Goal: Information Seeking & Learning: Learn about a topic

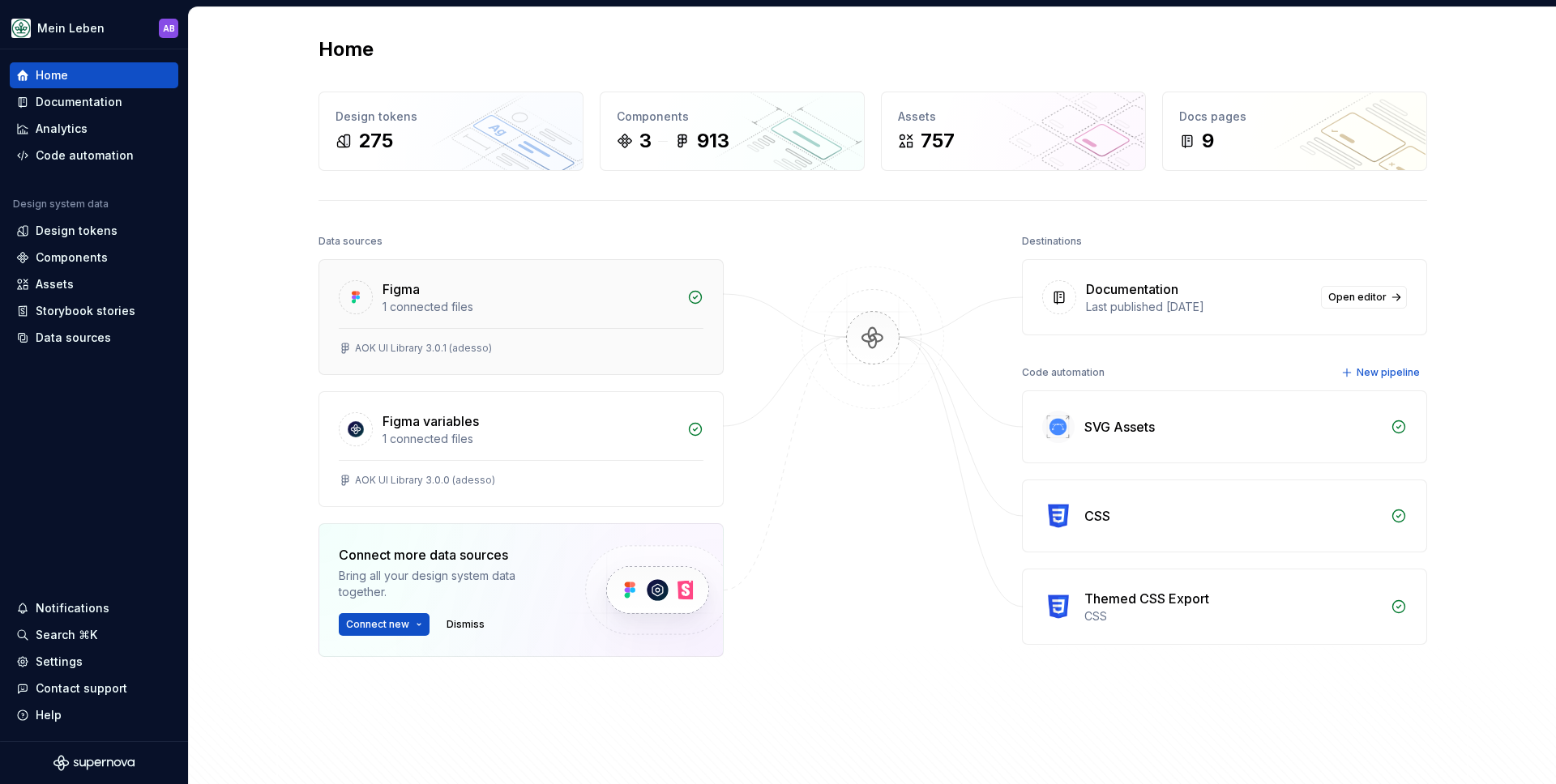
scroll to position [131, 0]
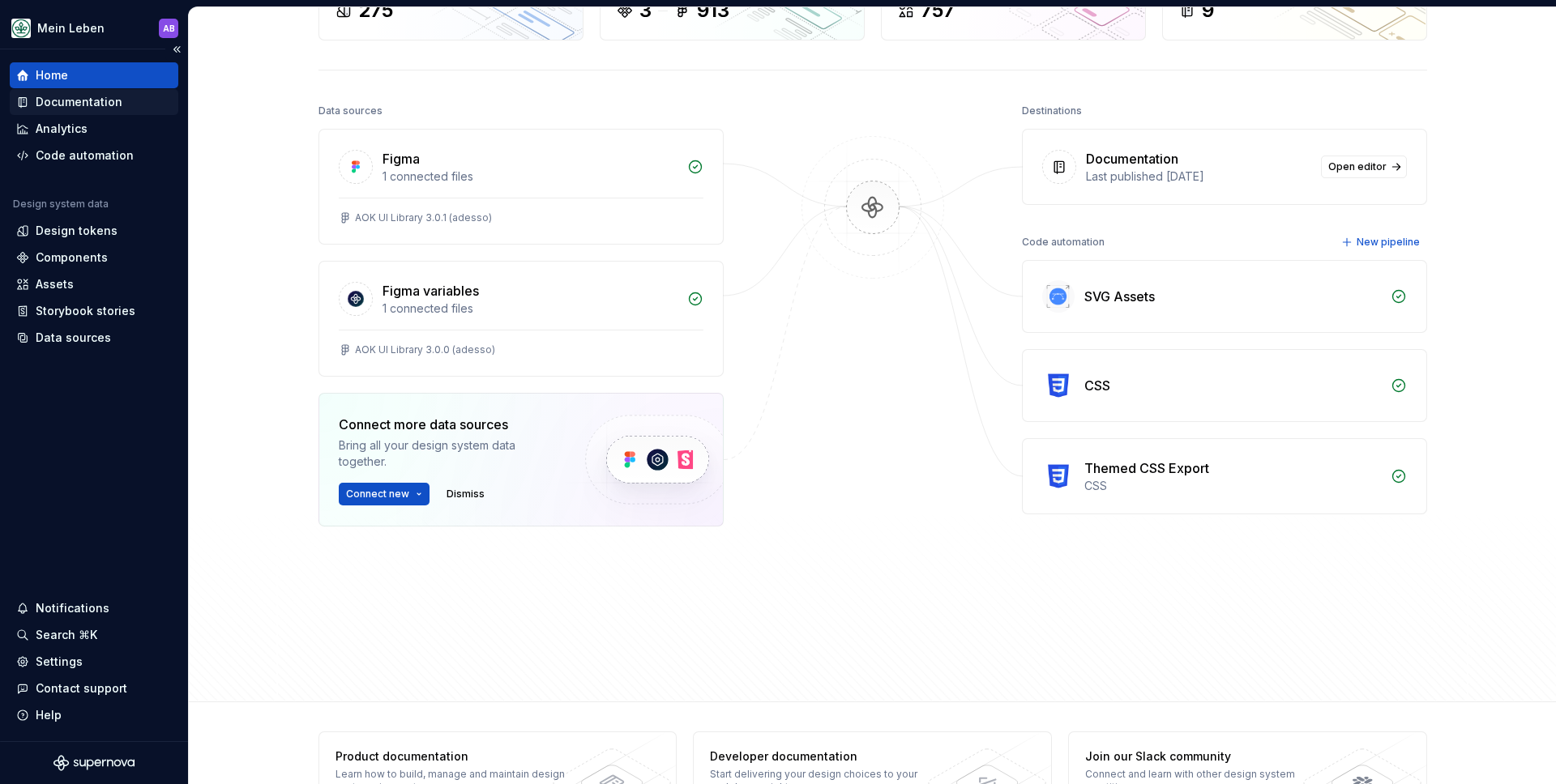
click at [83, 104] on div "Documentation" at bounding box center [79, 102] width 87 height 16
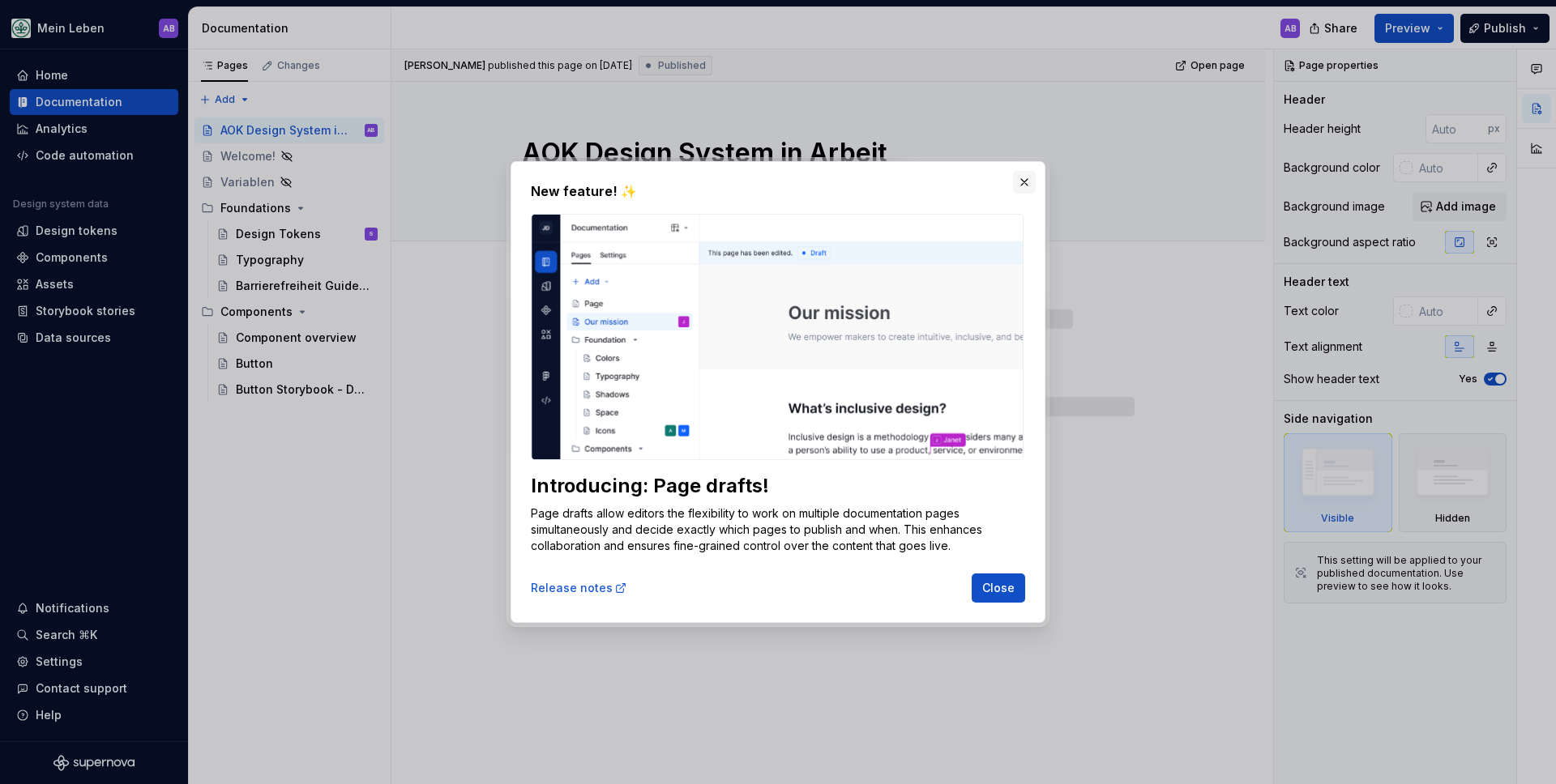
click at [1029, 190] on button "button" at bounding box center [1025, 182] width 23 height 23
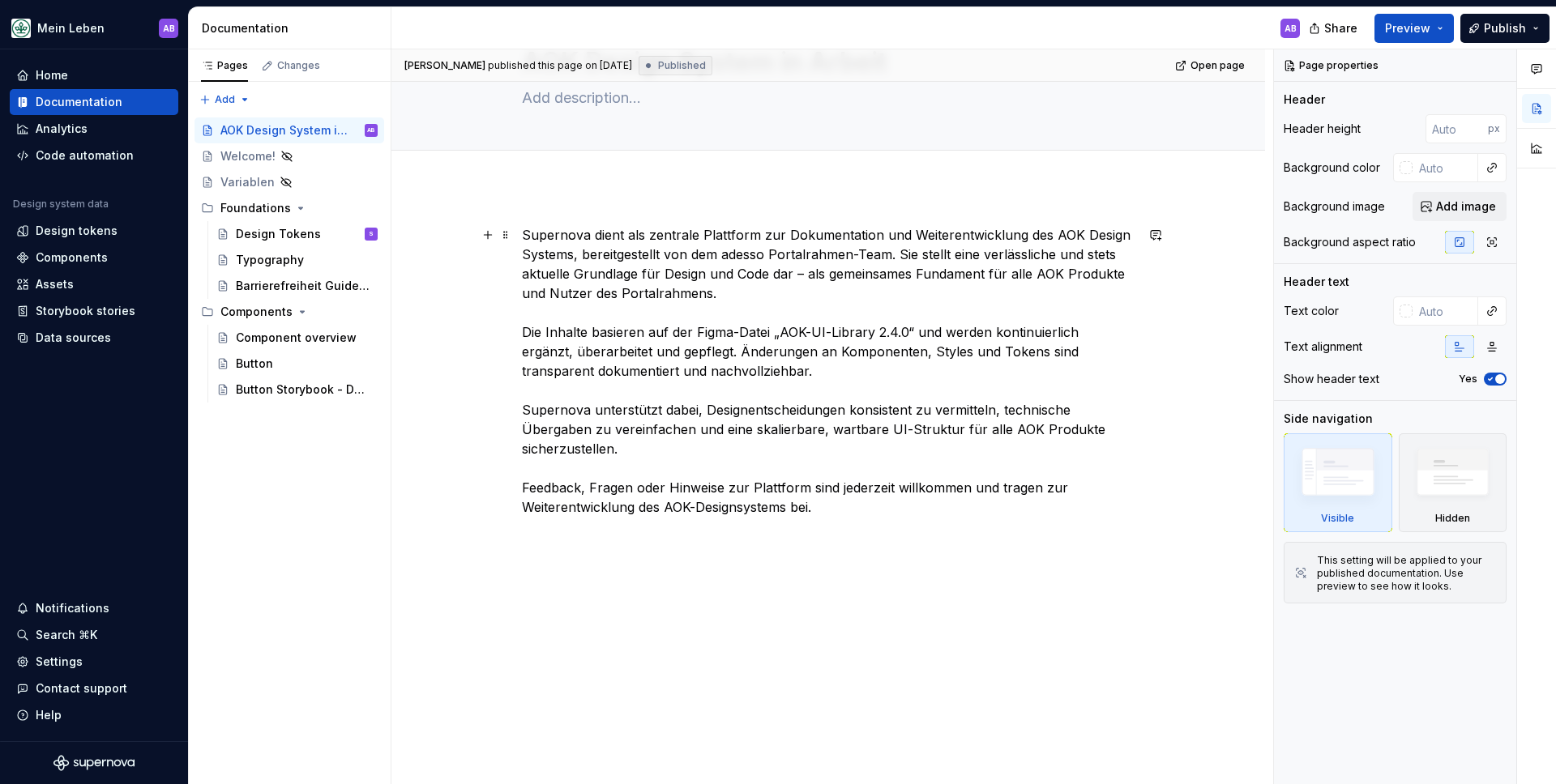
scroll to position [106, 0]
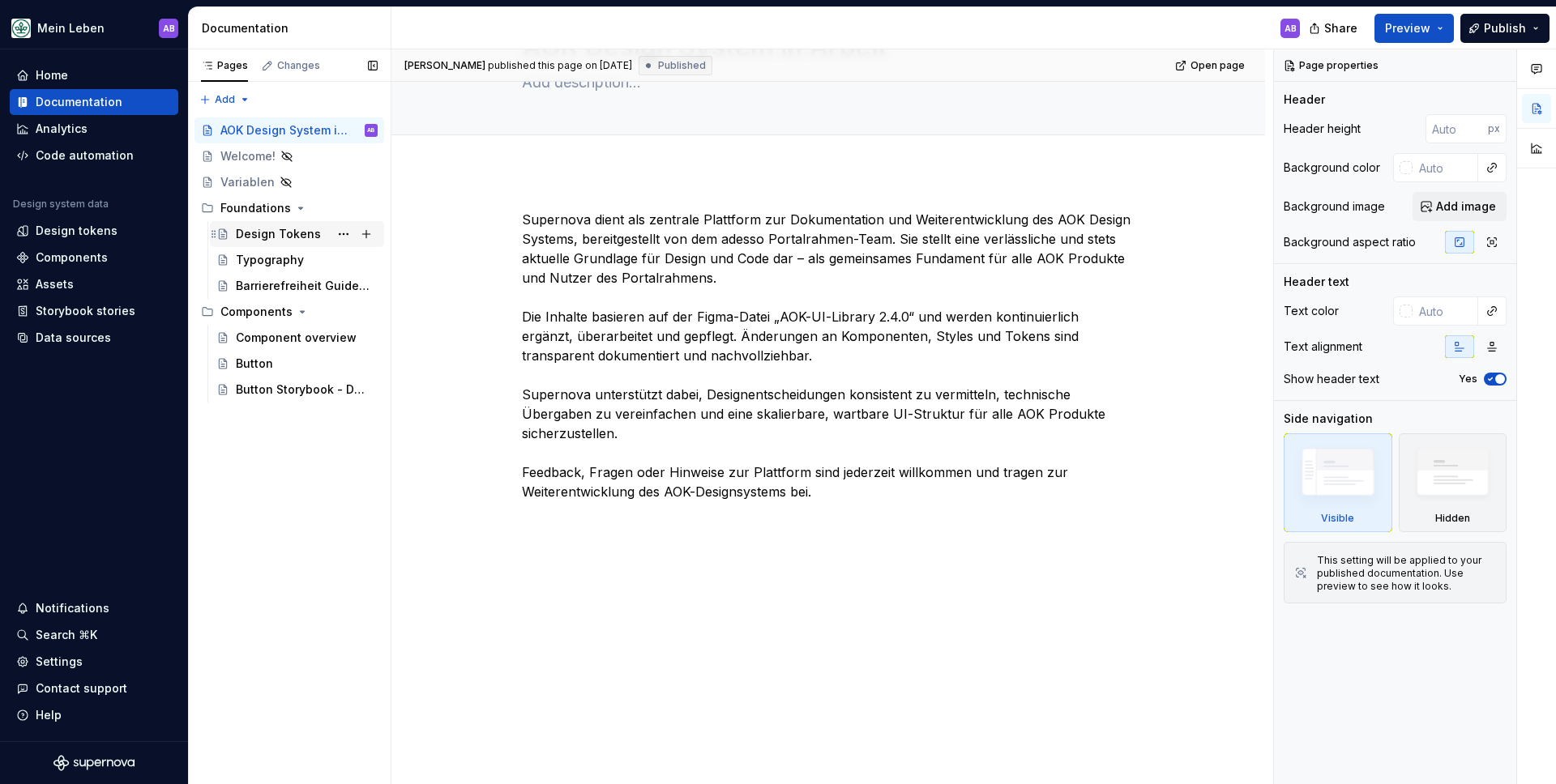
click at [269, 231] on div "Design Tokens" at bounding box center [278, 235] width 85 height 16
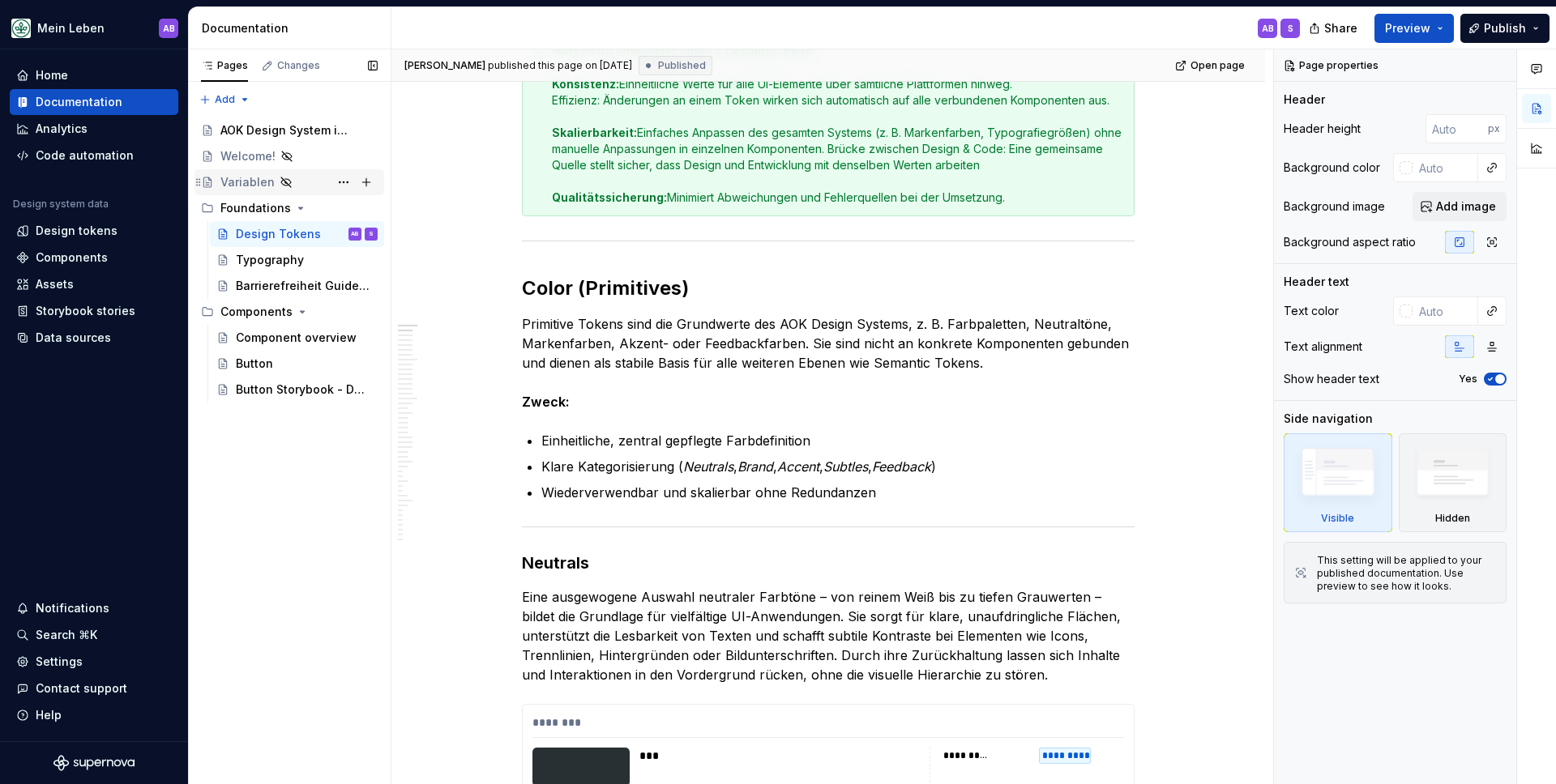
scroll to position [696, 0]
click at [343, 233] on button "Page tree" at bounding box center [343, 235] width 23 height 23
click at [343, 233] on div "Pages Changes Add Accessibility guide for tree Page tree. Navigate the tree wit…" at bounding box center [289, 417] width 203 height 736
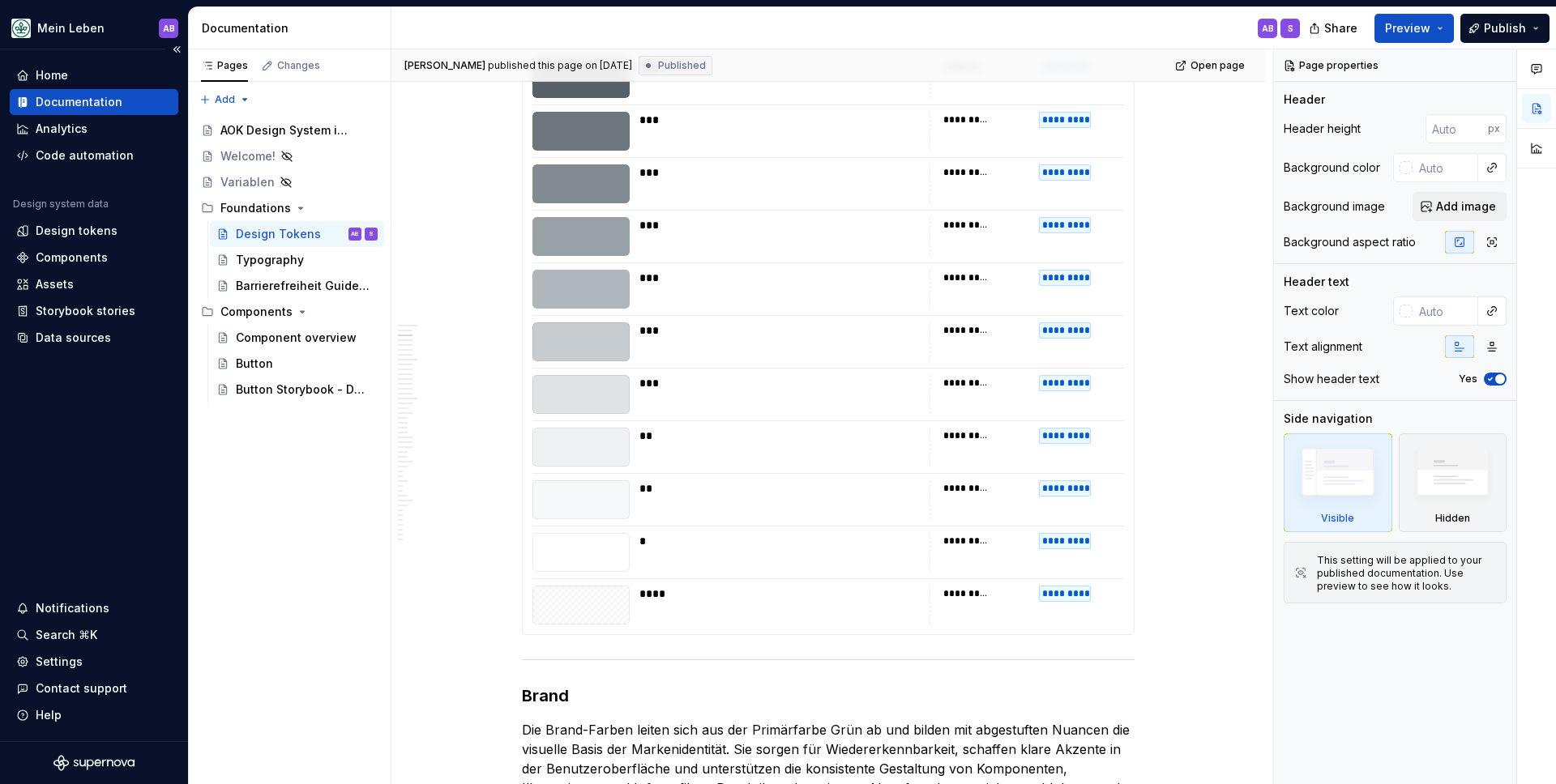
scroll to position [1496, 0]
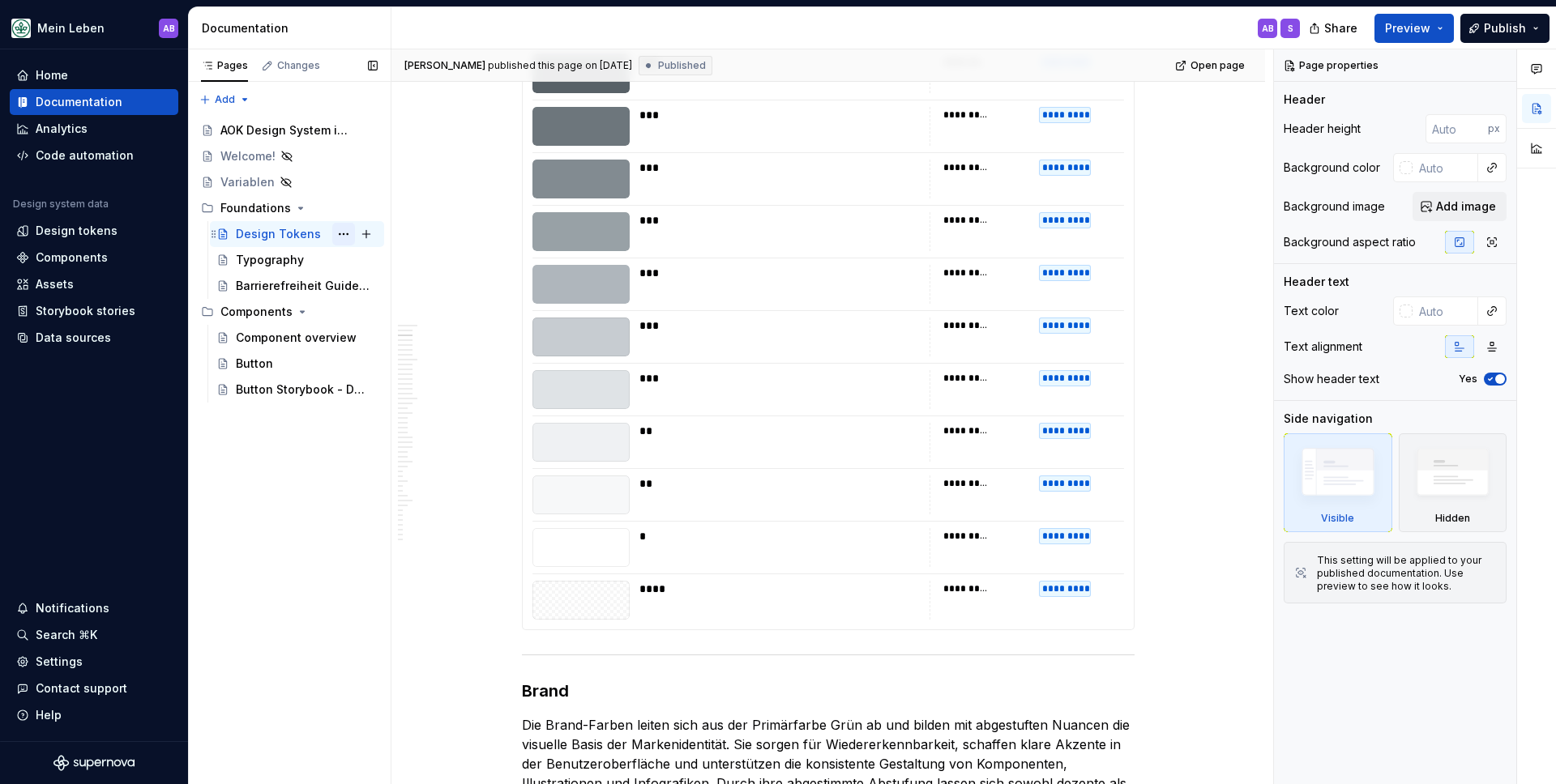
click at [344, 239] on button "Page tree" at bounding box center [343, 235] width 23 height 23
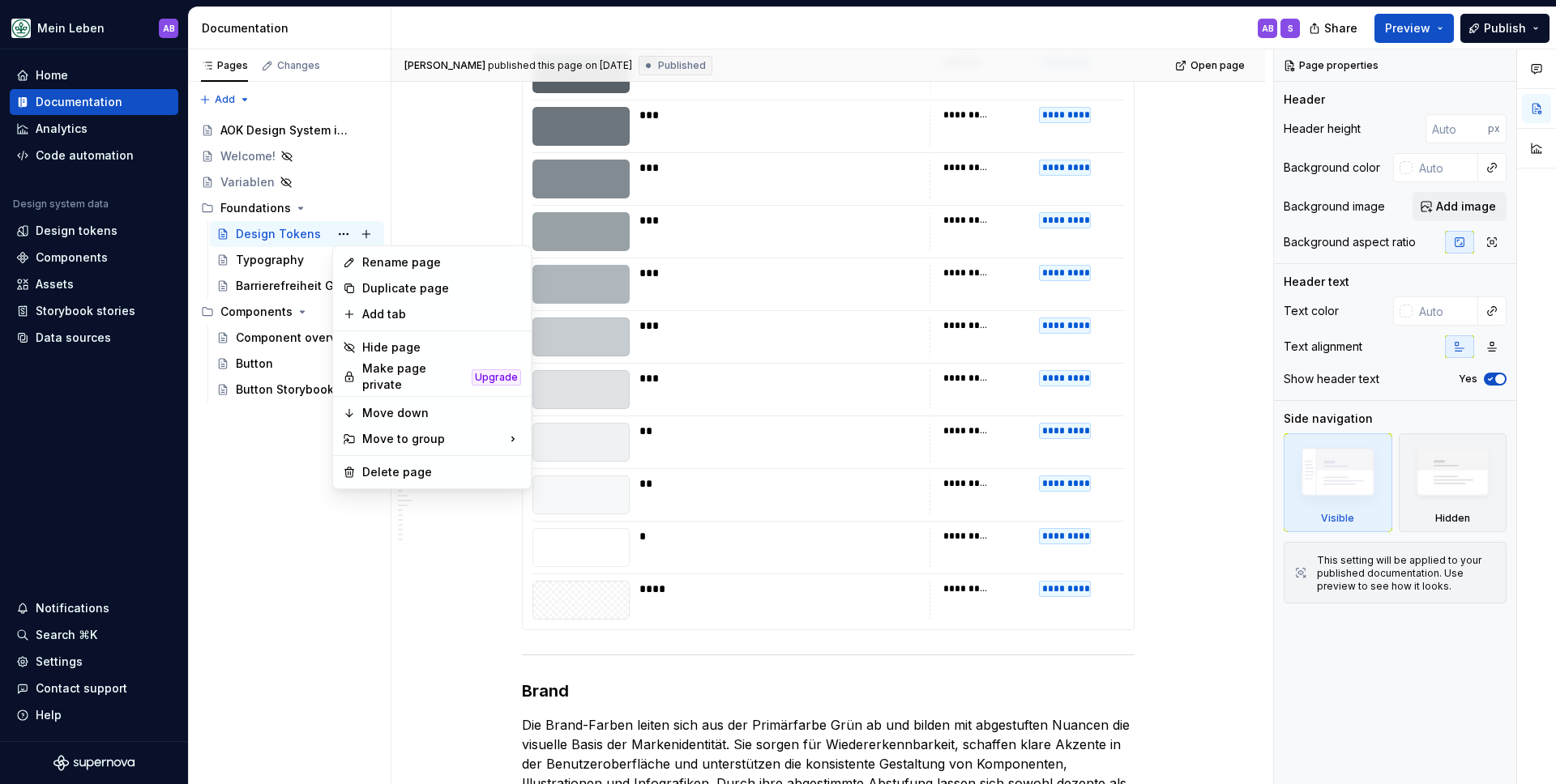
click at [498, 208] on html "Mein Leben AB Home Documentation Analytics Code automation Design system data D…" at bounding box center [778, 392] width 1556 height 784
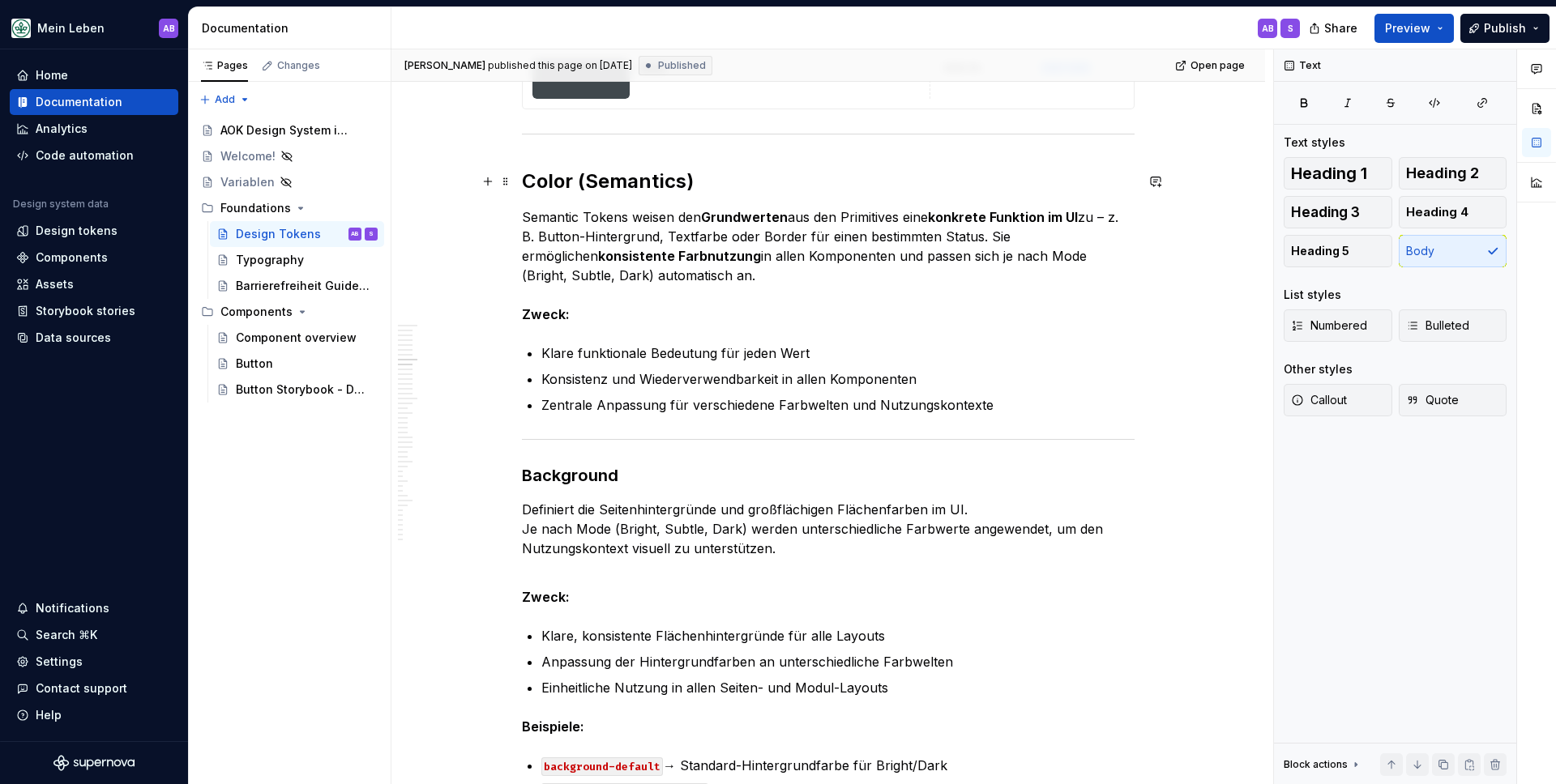
scroll to position [4331, 0]
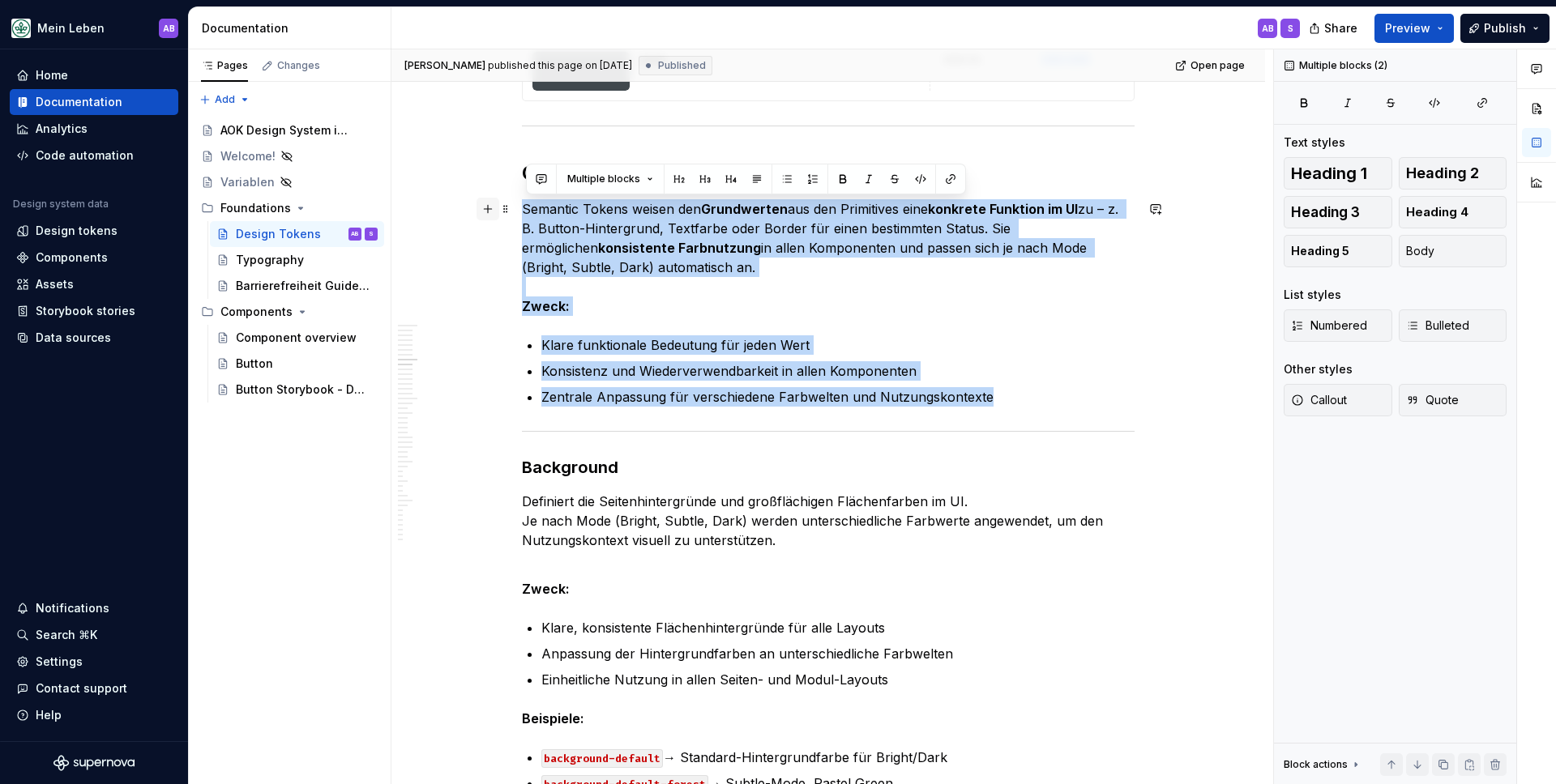
drag, startPoint x: 1025, startPoint y: 405, endPoint x: 484, endPoint y: 210, distance: 575.1
copy div "Semantic Tokens weisen den Grundwerten aus den Primitives eine konkrete Funktio…"
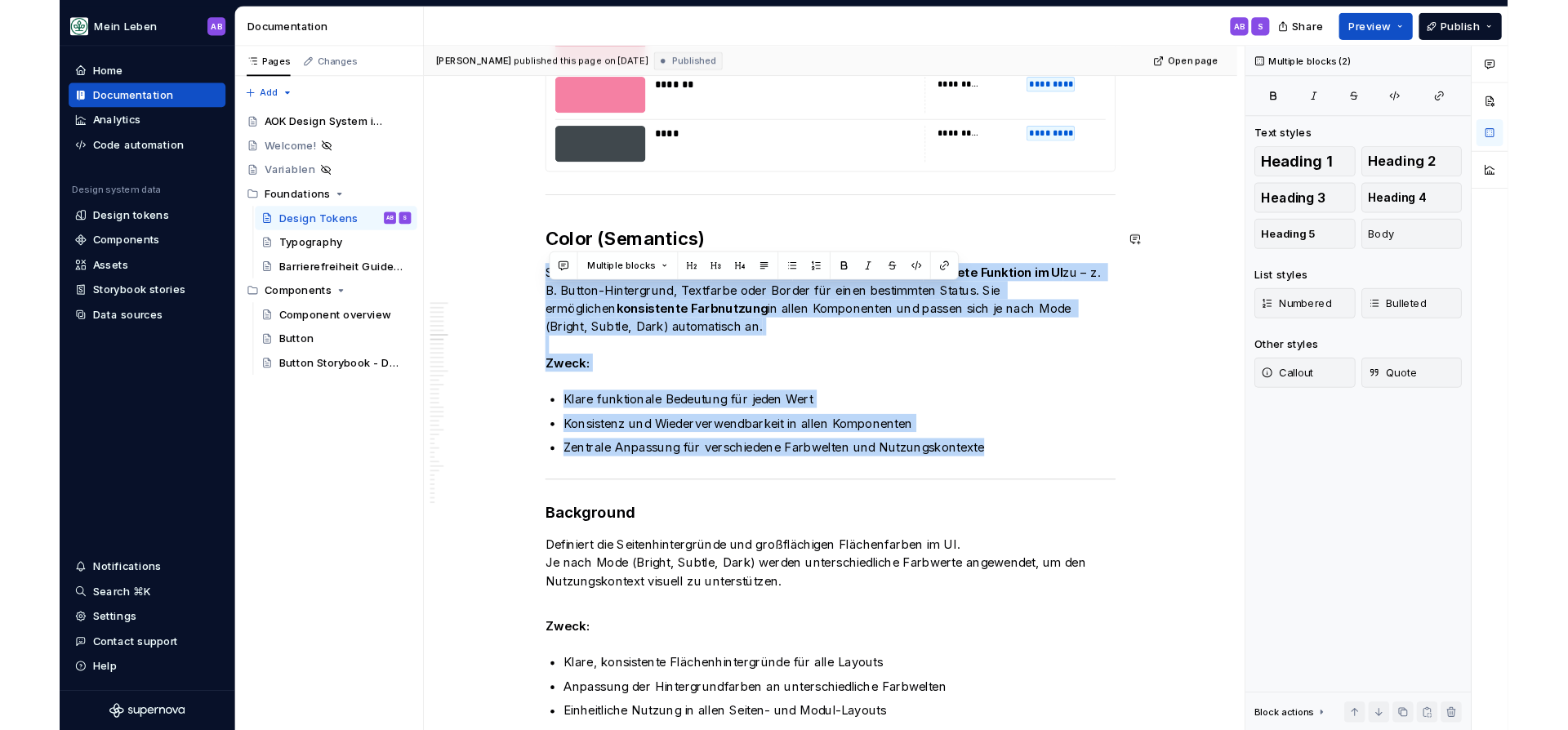
scroll to position [4258, 0]
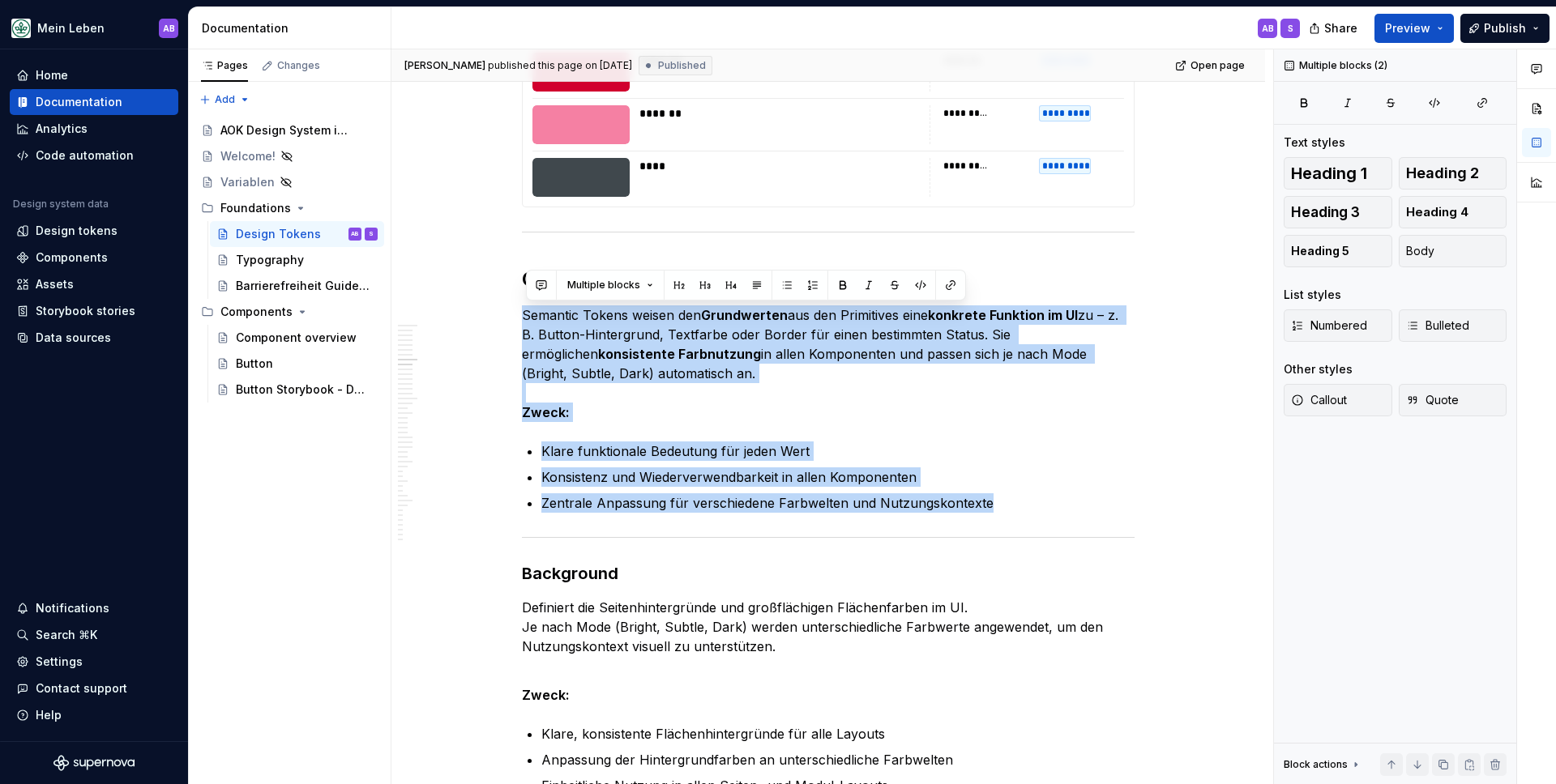
type textarea "*"
click at [64, 75] on div "Home" at bounding box center [52, 75] width 33 height 16
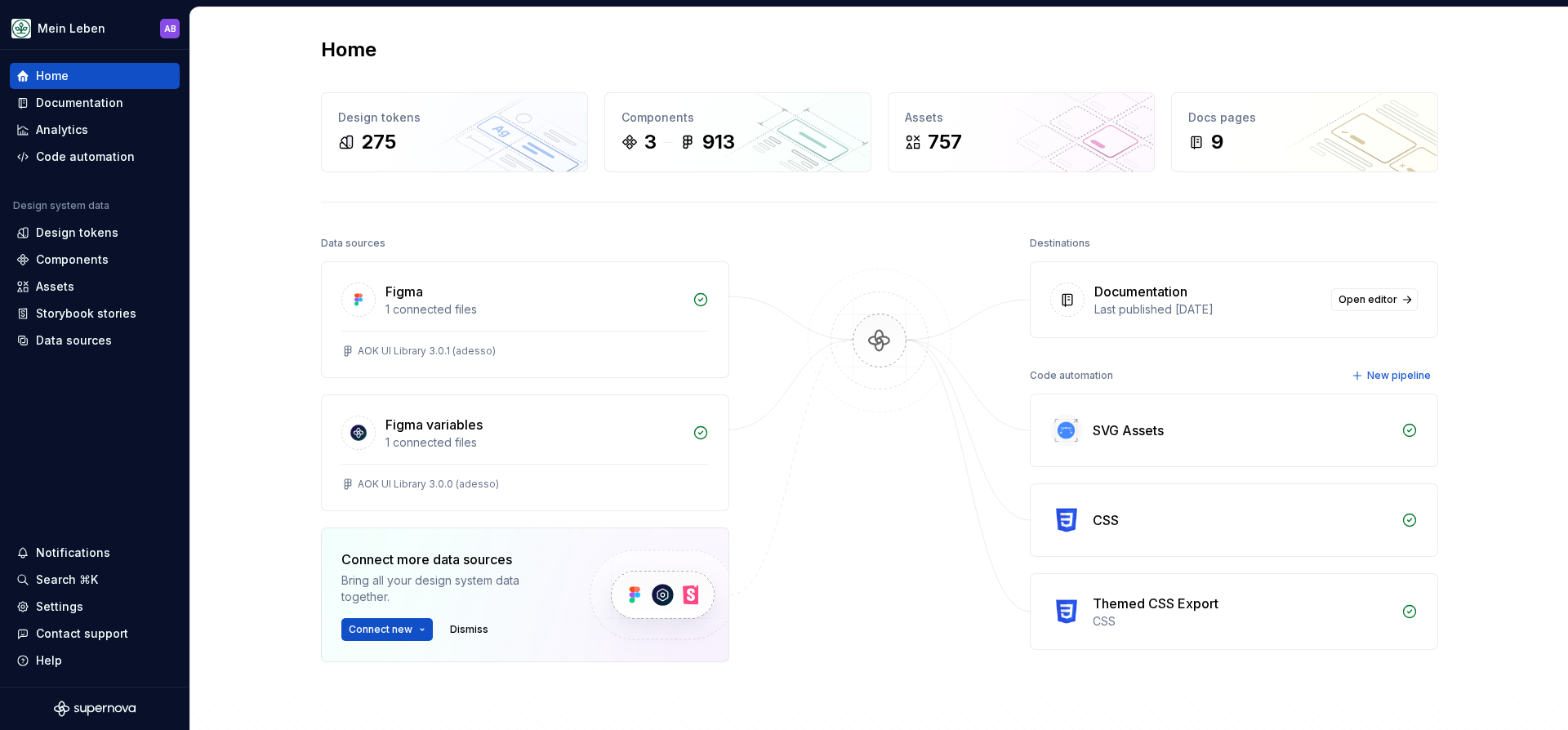
click at [213, 210] on div "Home Design tokens 275 Components 3 913 Assets 757 Docs pages 9 Data sources Fi…" at bounding box center [879, 423] width 1378 height 832
click at [85, 346] on div "Data sources" at bounding box center [74, 340] width 76 height 16
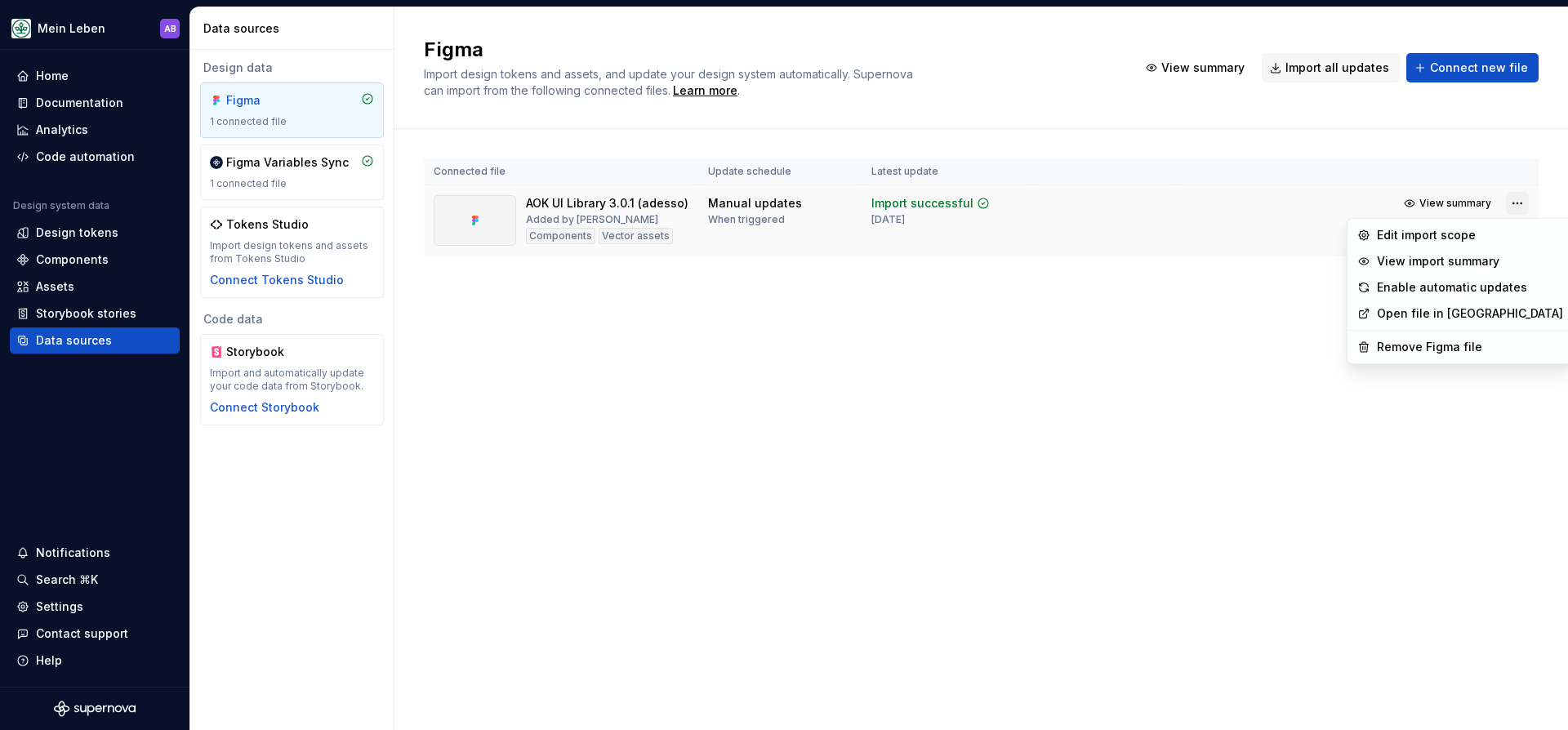
click at [1520, 197] on html "Mein Leben AB Home Documentation Analytics Code automation Design system data D…" at bounding box center [784, 365] width 1568 height 730
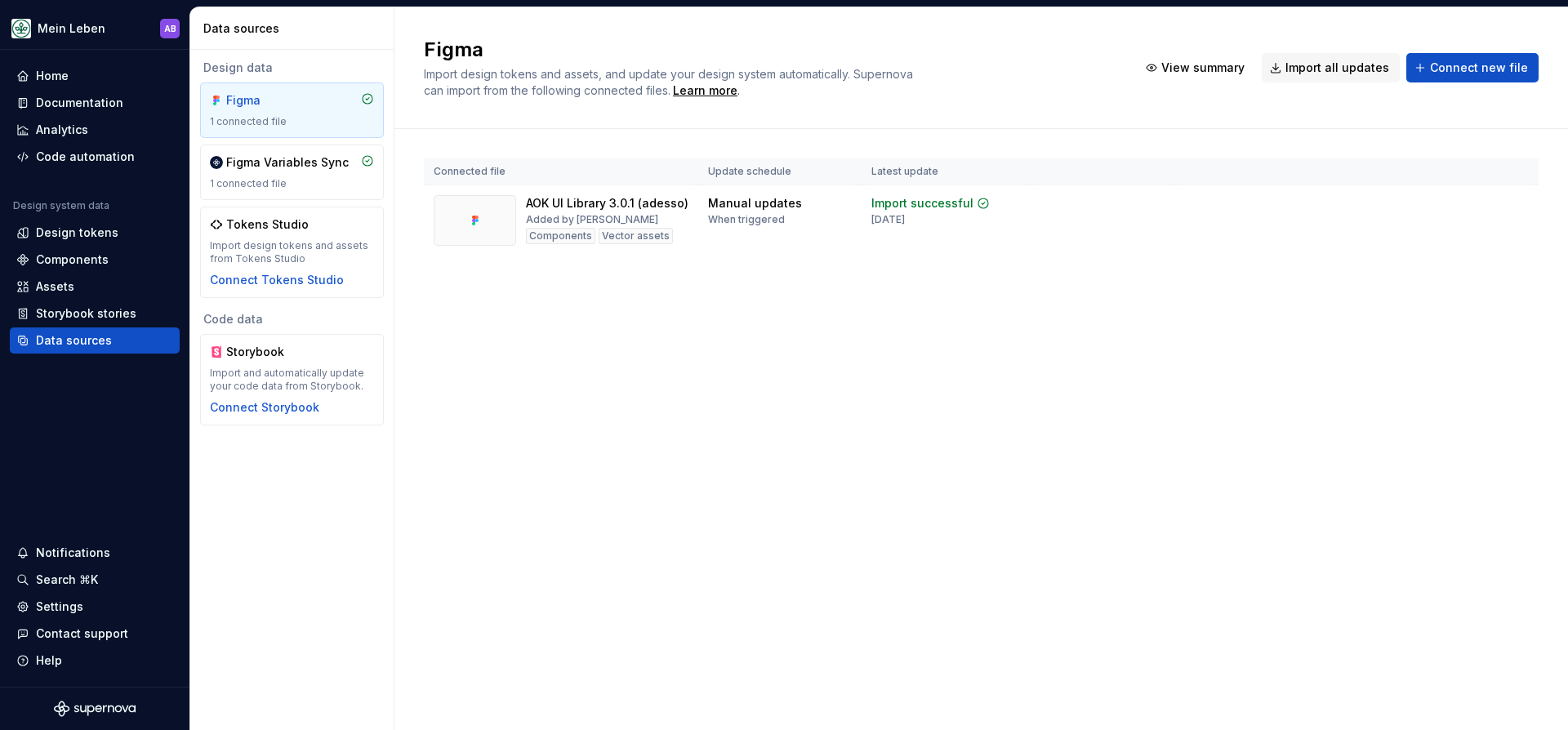
click at [1412, 154] on html "Mein Leben AB Home Documentation Analytics Code automation Design system data D…" at bounding box center [784, 365] width 1568 height 730
click at [1444, 228] on div "Import updates" at bounding box center [1454, 230] width 74 height 13
click at [54, 227] on div "Design tokens" at bounding box center [77, 233] width 82 height 16
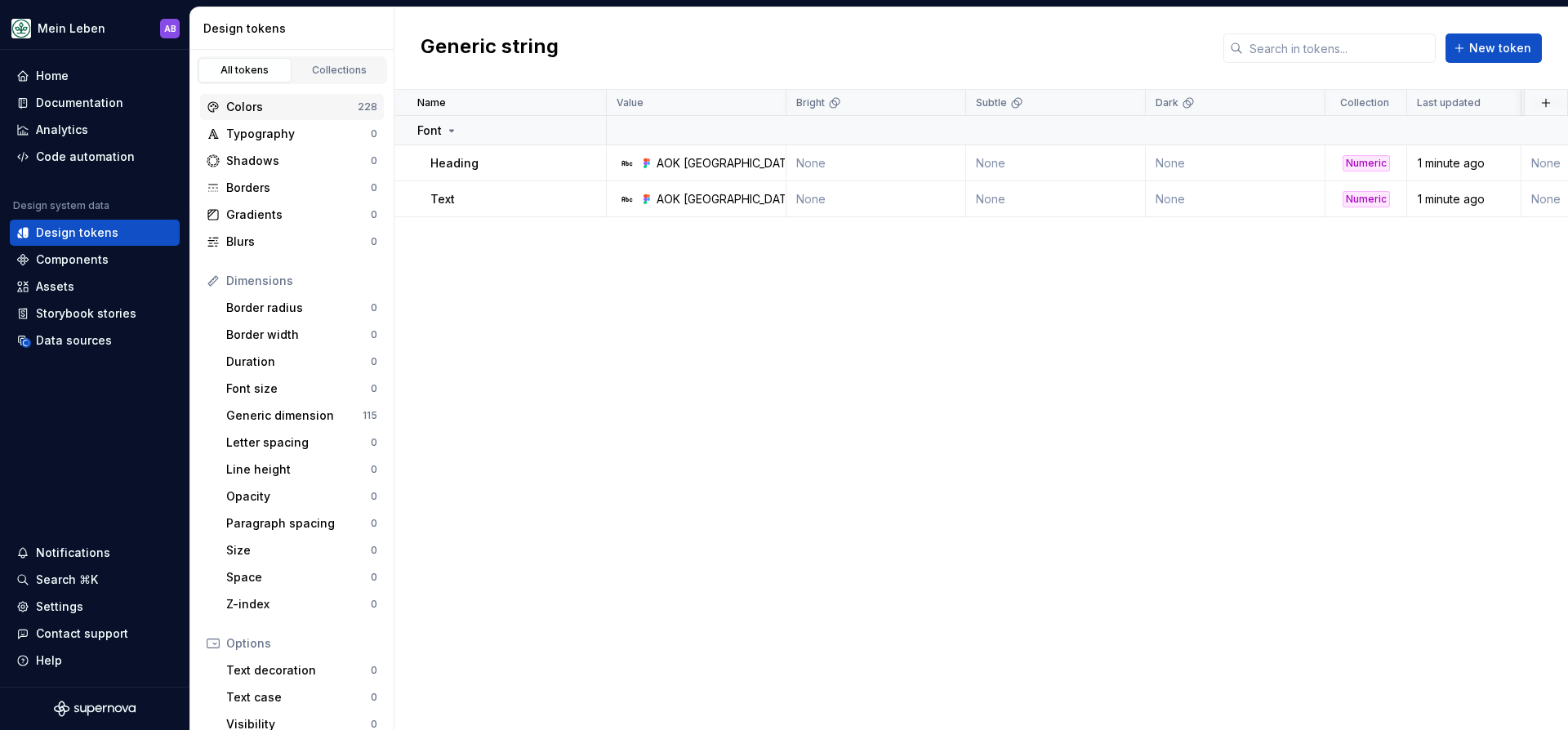
click at [298, 106] on div "Colors" at bounding box center [293, 107] width 132 height 16
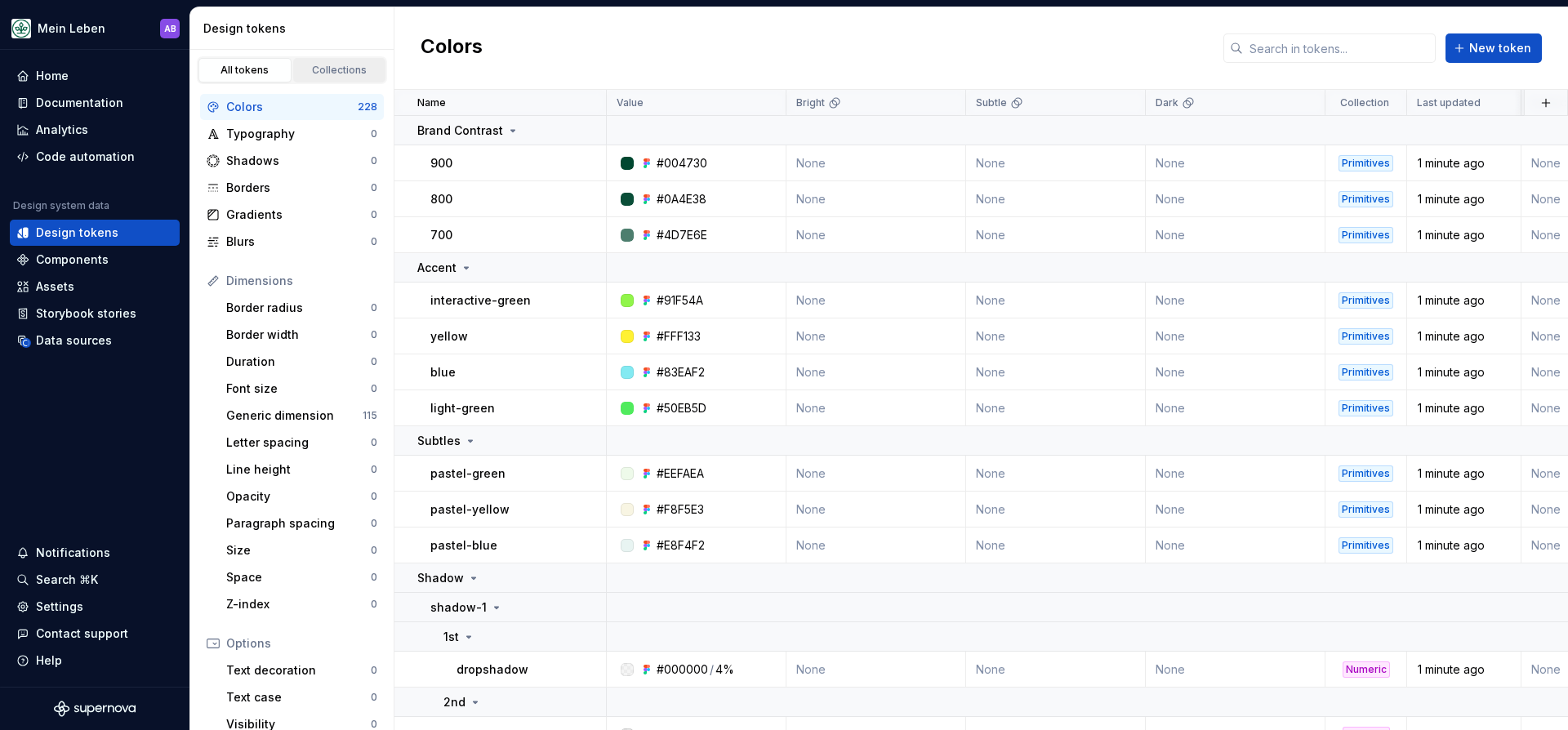
click at [333, 64] on div "Collections" at bounding box center [339, 70] width 82 height 13
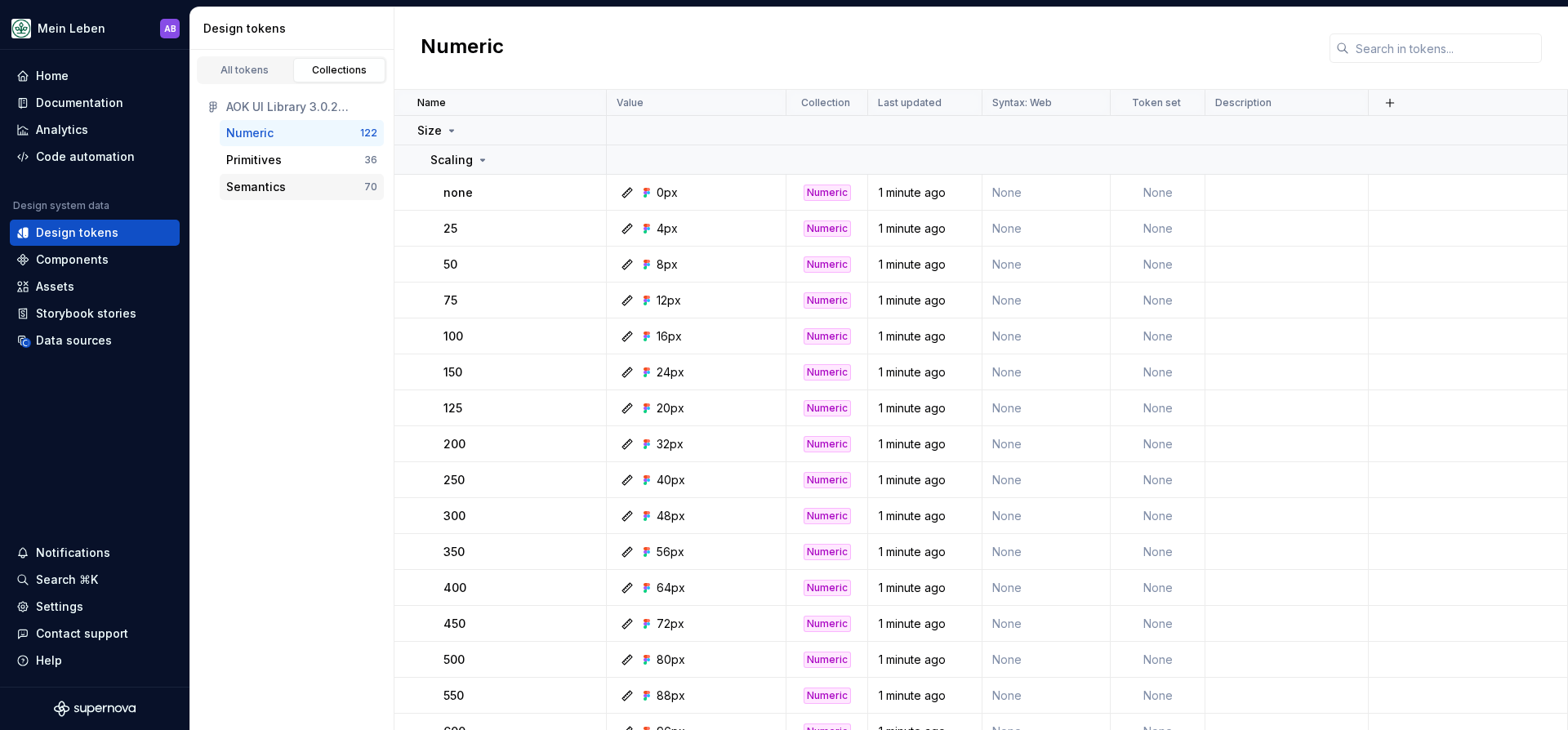
click at [269, 187] on div "Semantics" at bounding box center [256, 187] width 59 height 16
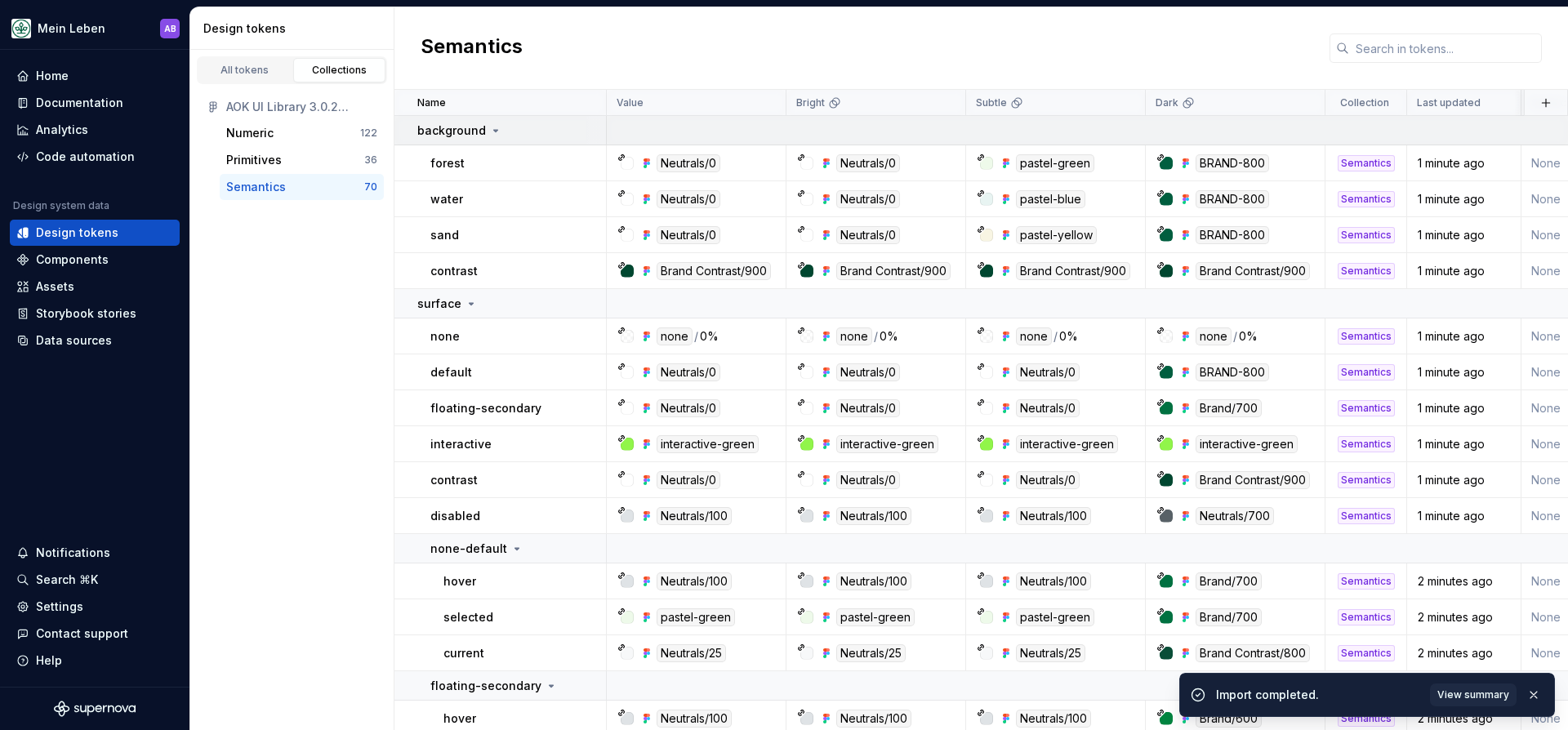
click at [494, 133] on icon at bounding box center [496, 131] width 13 height 13
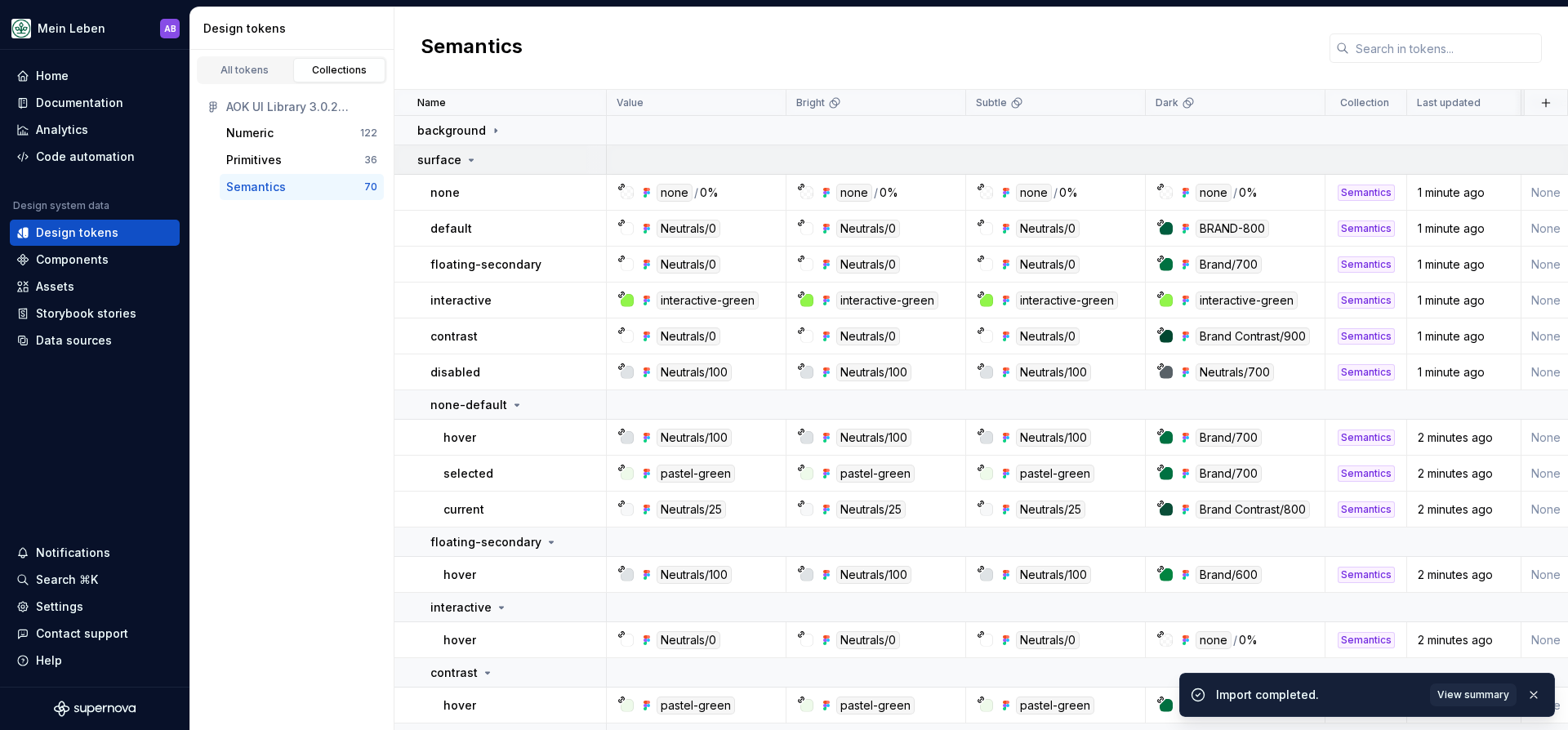
click at [469, 153] on icon at bounding box center [471, 160] width 13 height 13
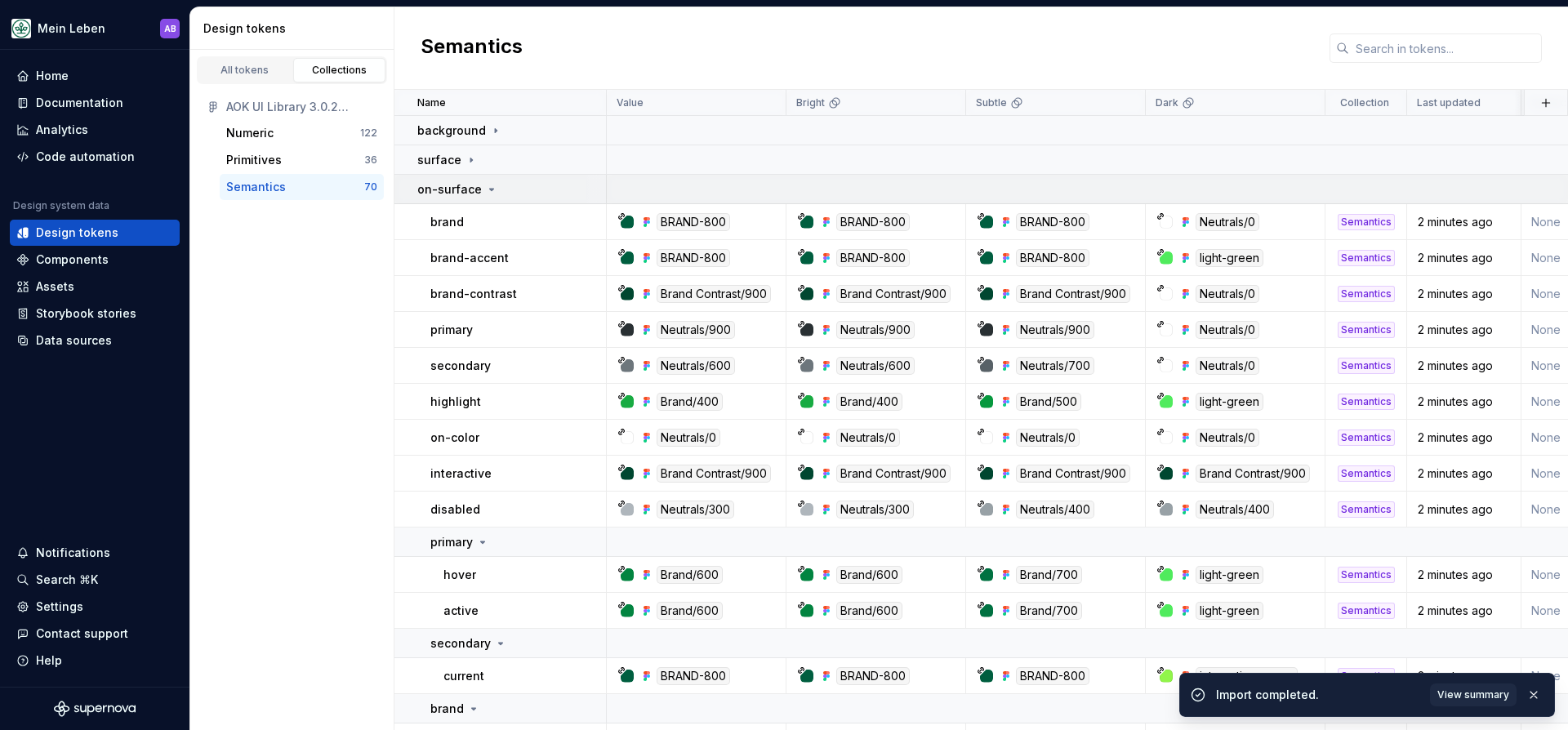
click at [468, 181] on p "on-surface" at bounding box center [449, 190] width 64 height 16
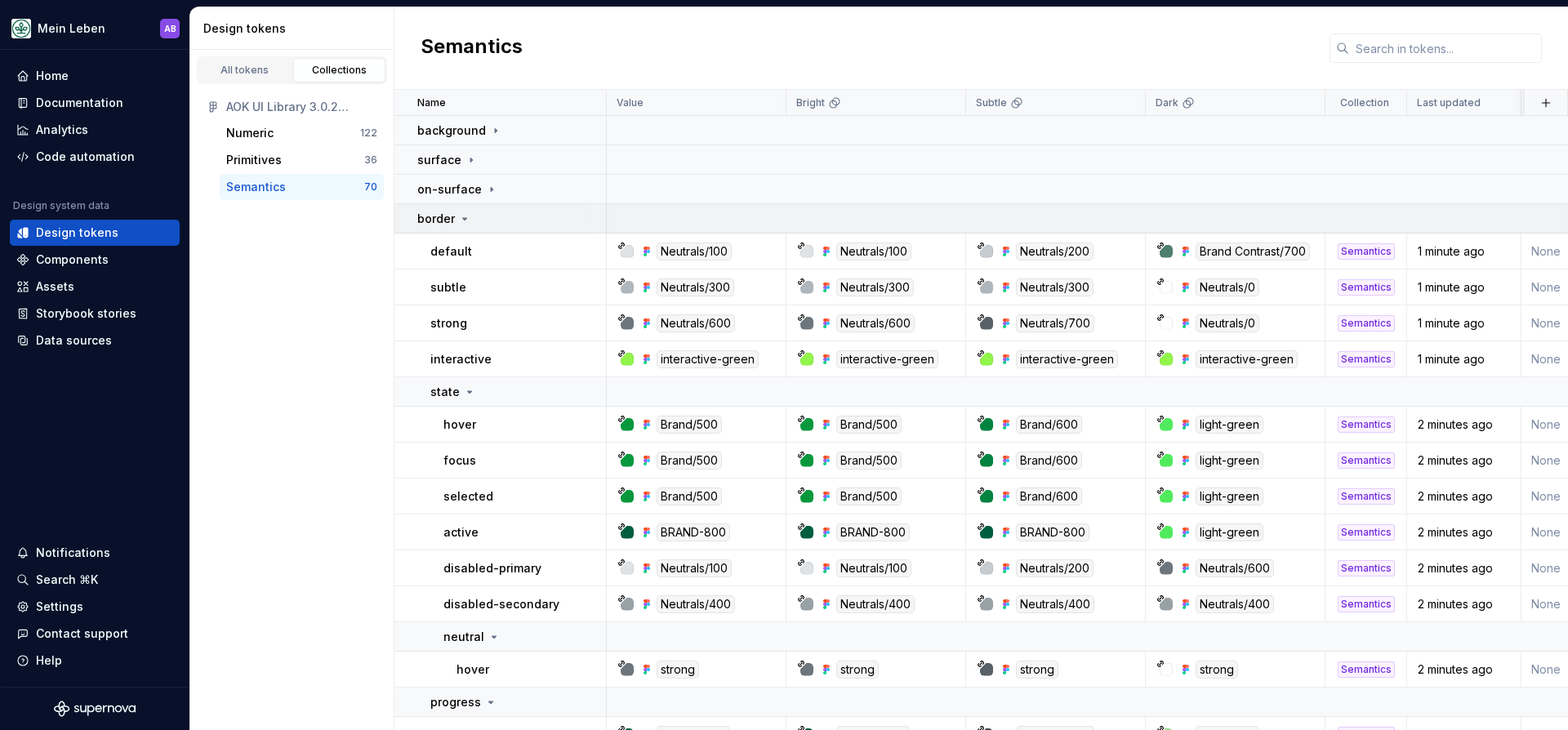
click at [462, 216] on icon at bounding box center [465, 219] width 13 height 13
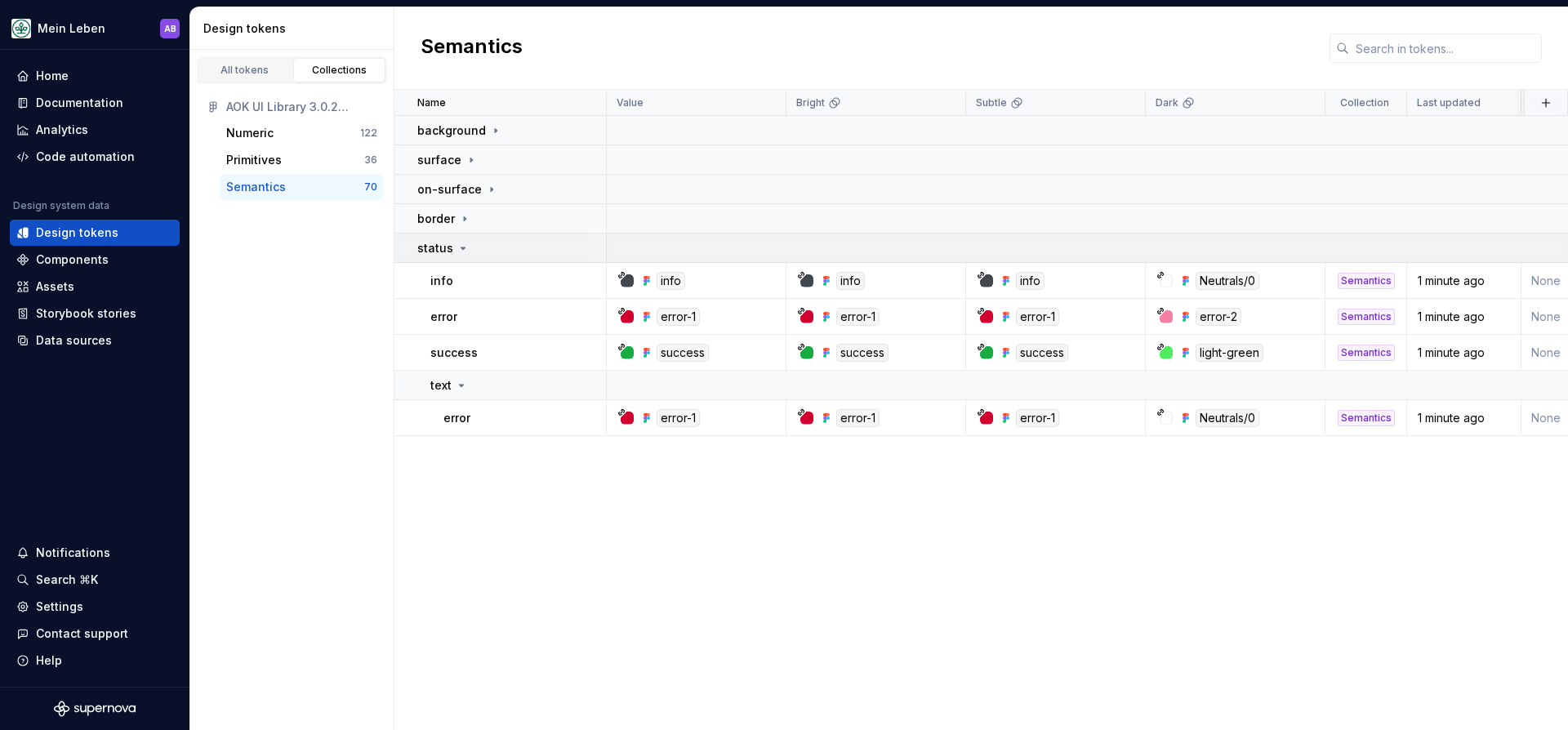
click at [456, 246] on icon at bounding box center [463, 248] width 13 height 13
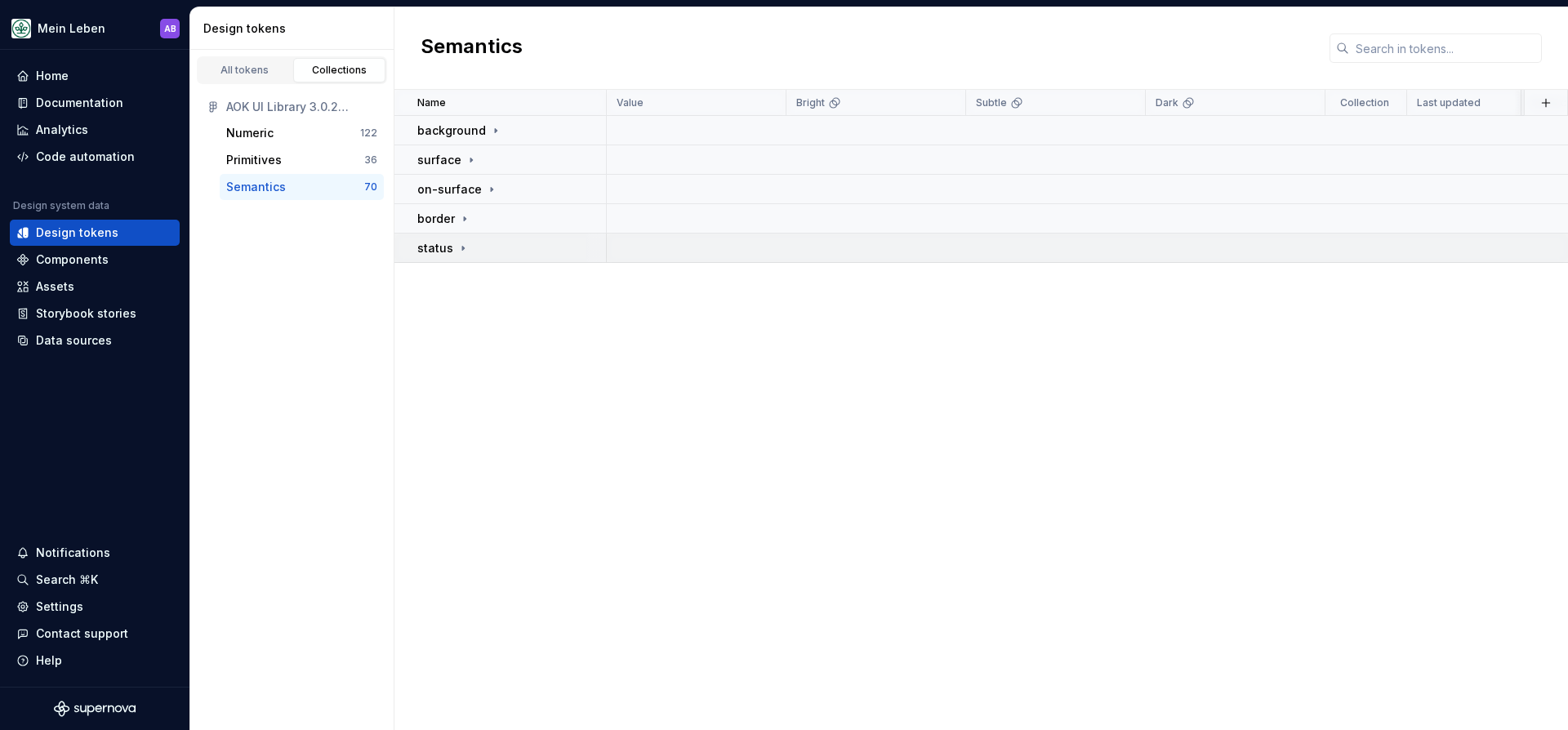
click at [453, 255] on div "status" at bounding box center [442, 248] width 52 height 16
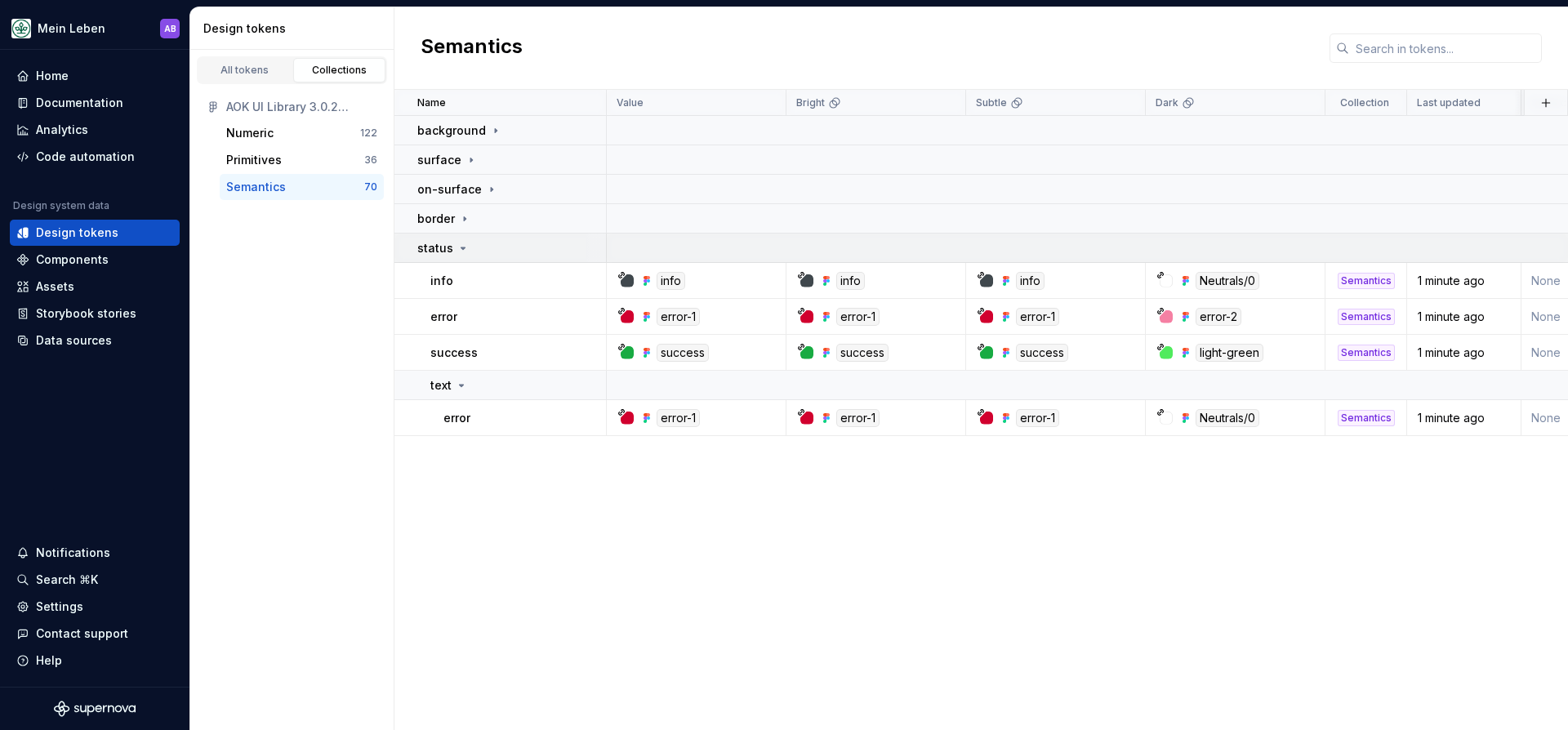
click at [461, 254] on icon at bounding box center [463, 248] width 13 height 13
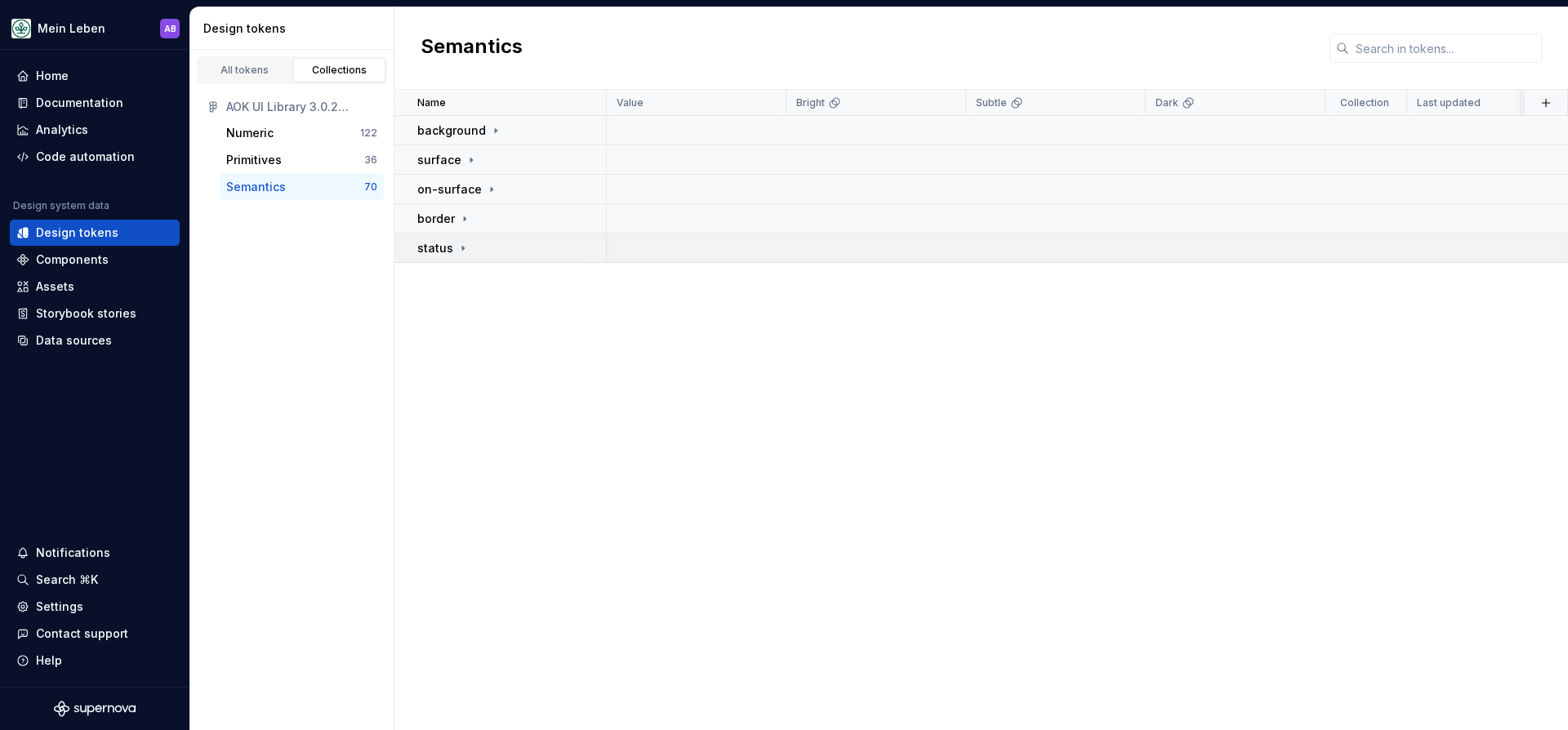
click at [462, 249] on icon at bounding box center [463, 248] width 13 height 13
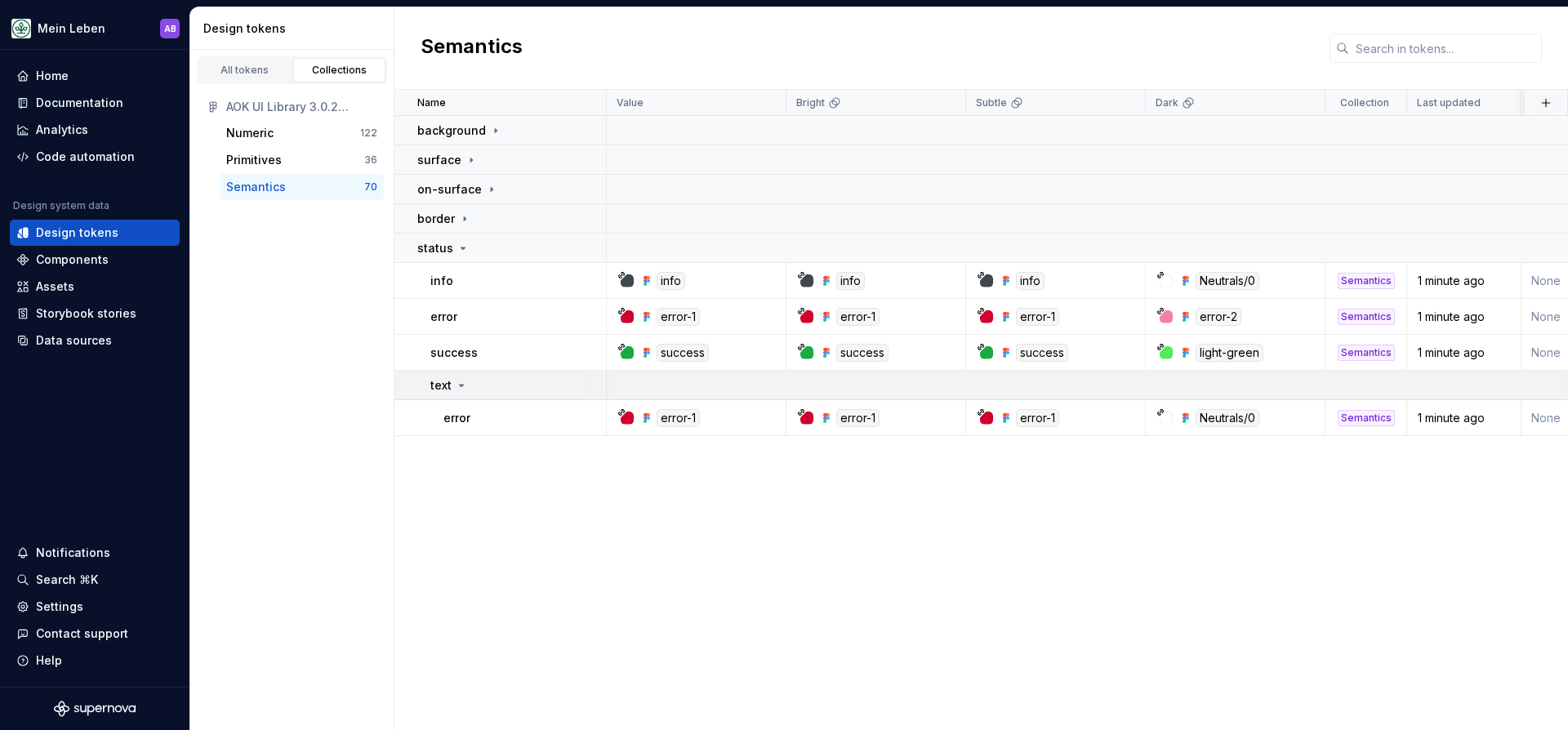
click at [449, 388] on p "text" at bounding box center [441, 386] width 21 height 16
click at [434, 248] on p "status" at bounding box center [435, 248] width 36 height 16
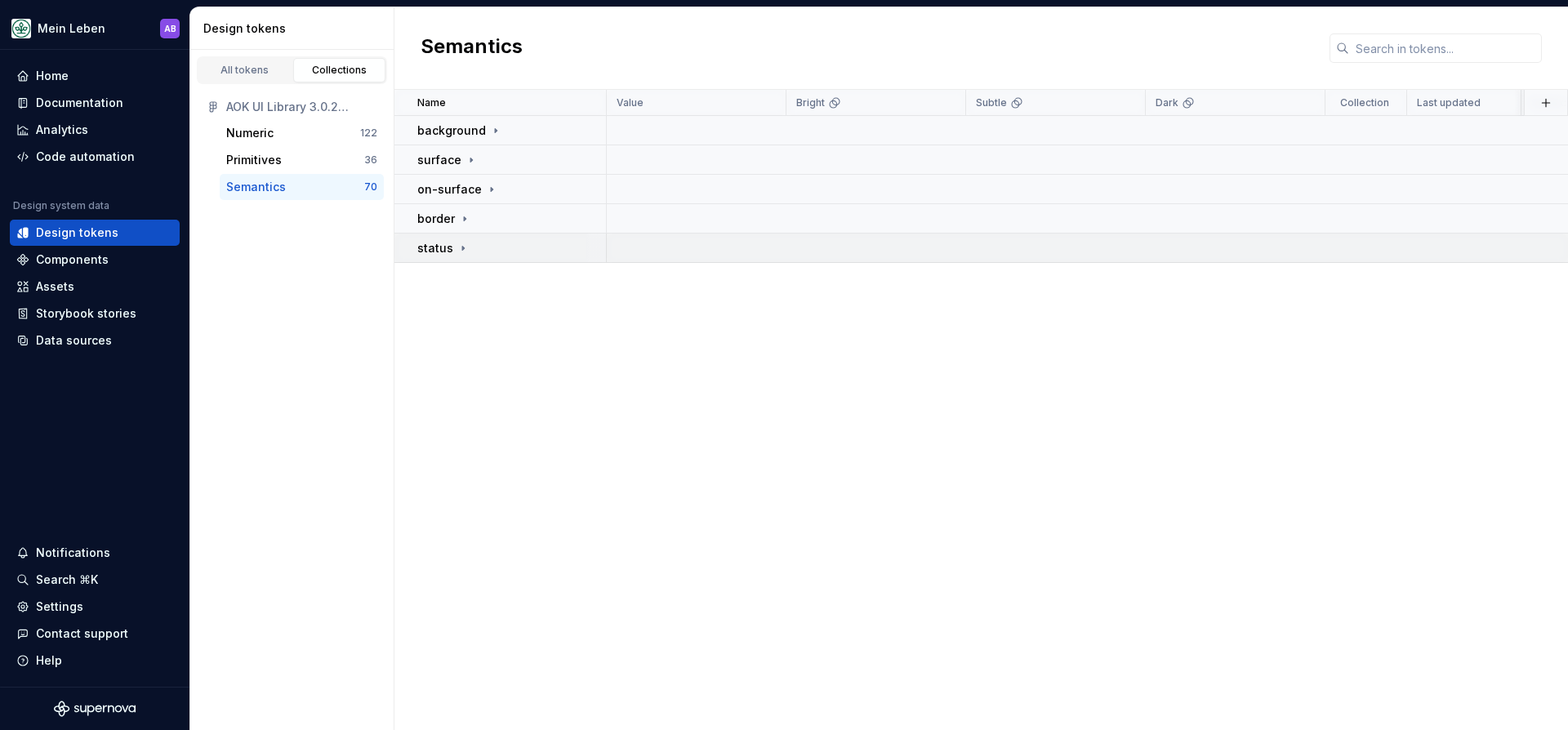
click at [456, 252] on icon at bounding box center [463, 248] width 13 height 13
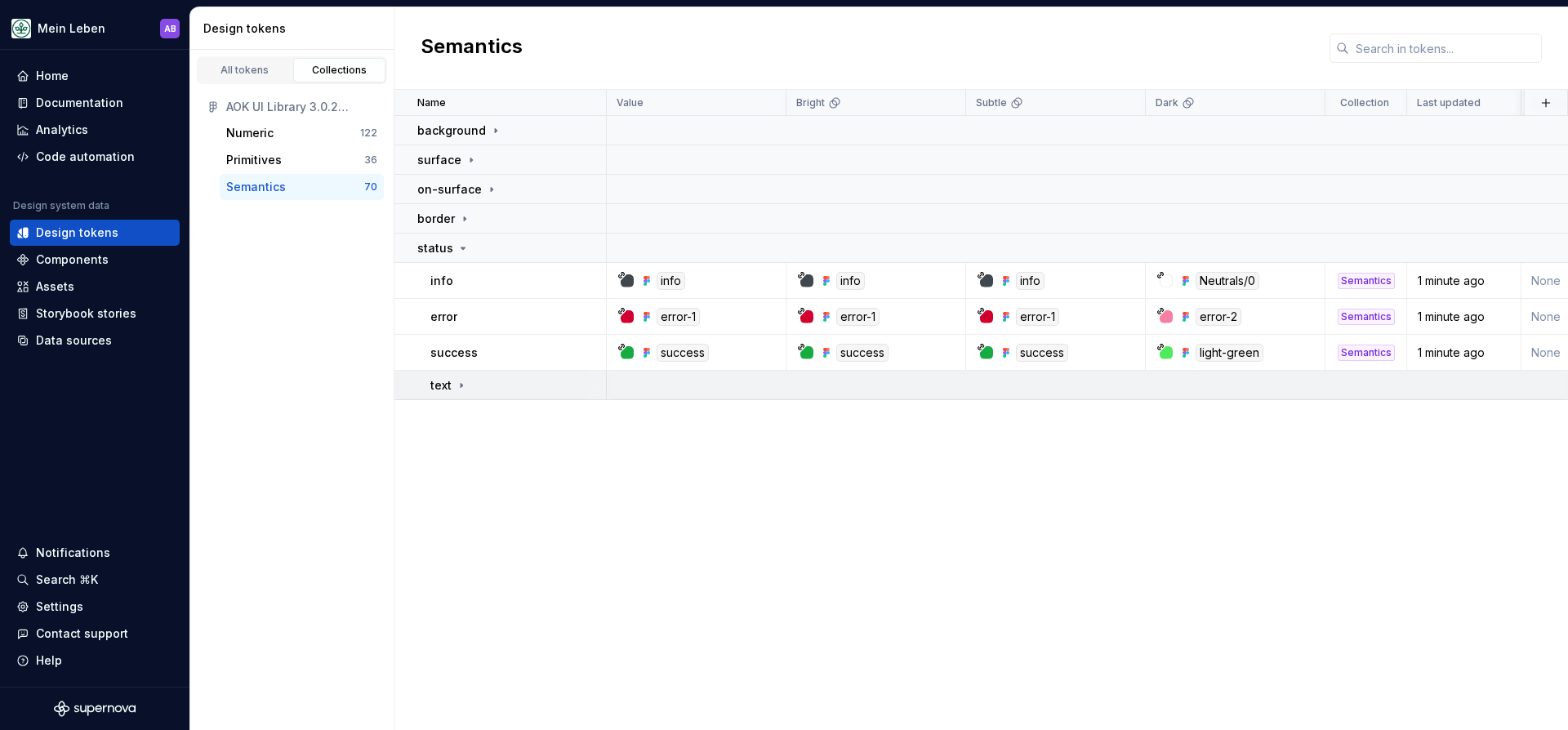
click at [452, 377] on div "text" at bounding box center [449, 386] width 38 height 16
click at [445, 226] on p "border" at bounding box center [436, 219] width 38 height 16
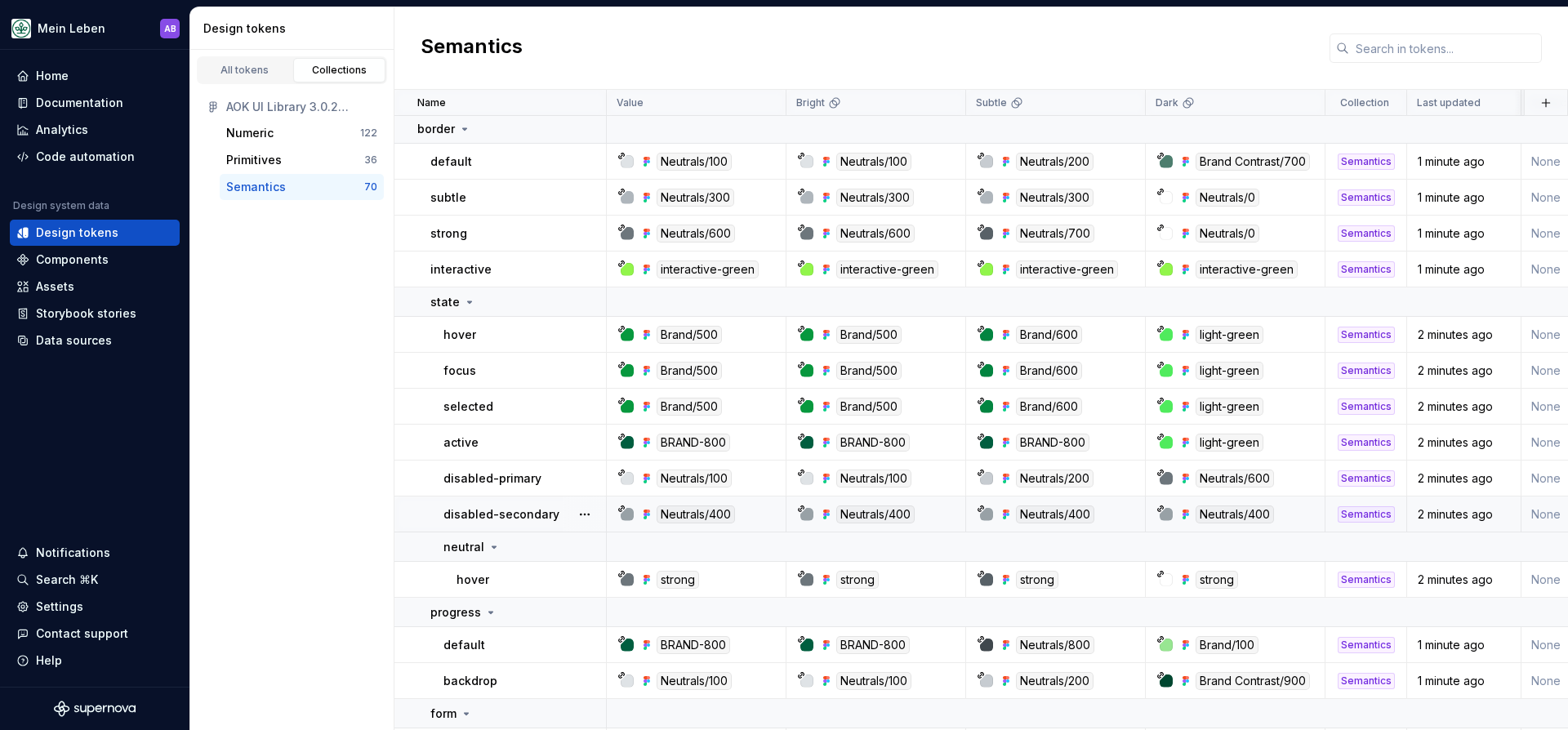
scroll to position [16, 0]
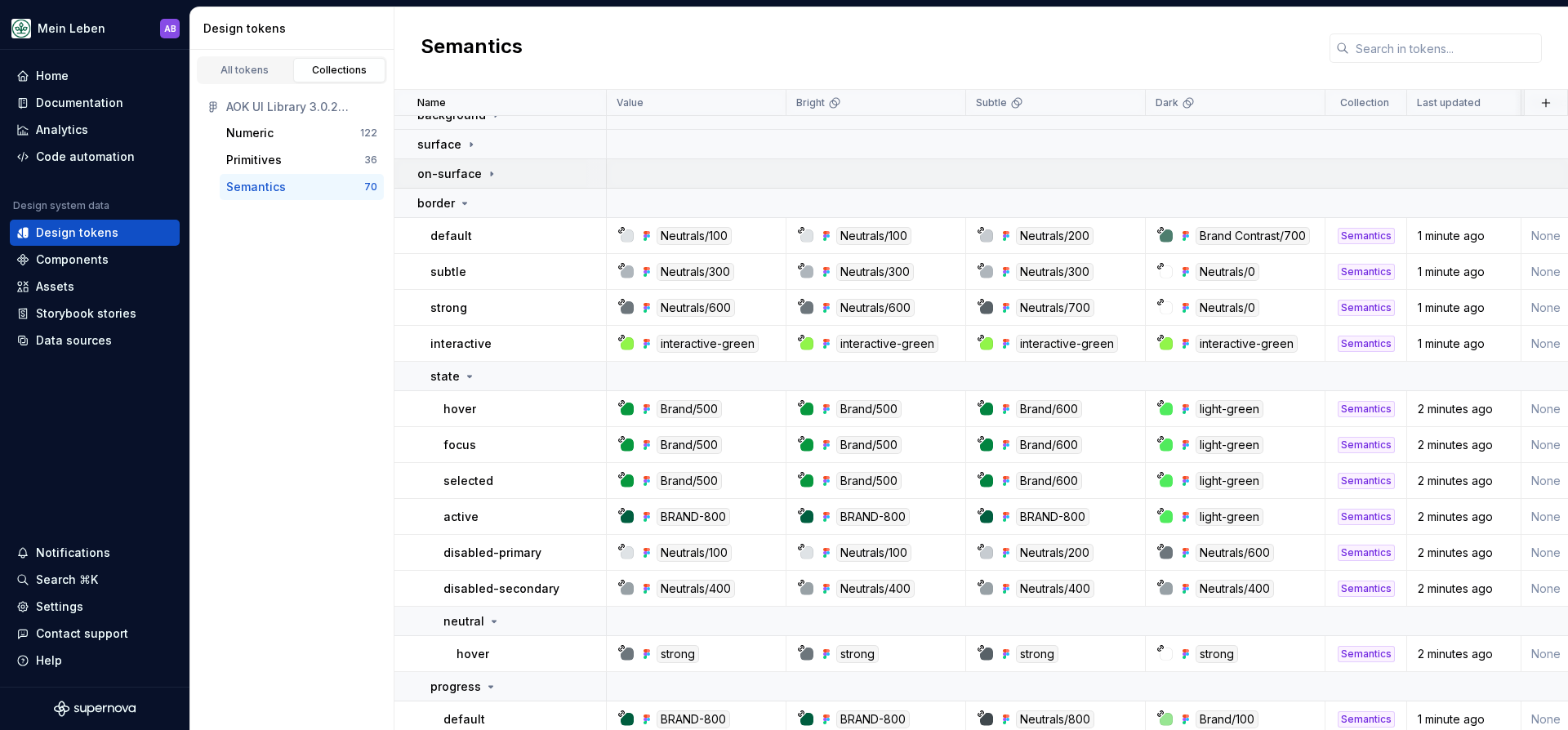
click at [446, 176] on p "on-surface" at bounding box center [449, 174] width 64 height 16
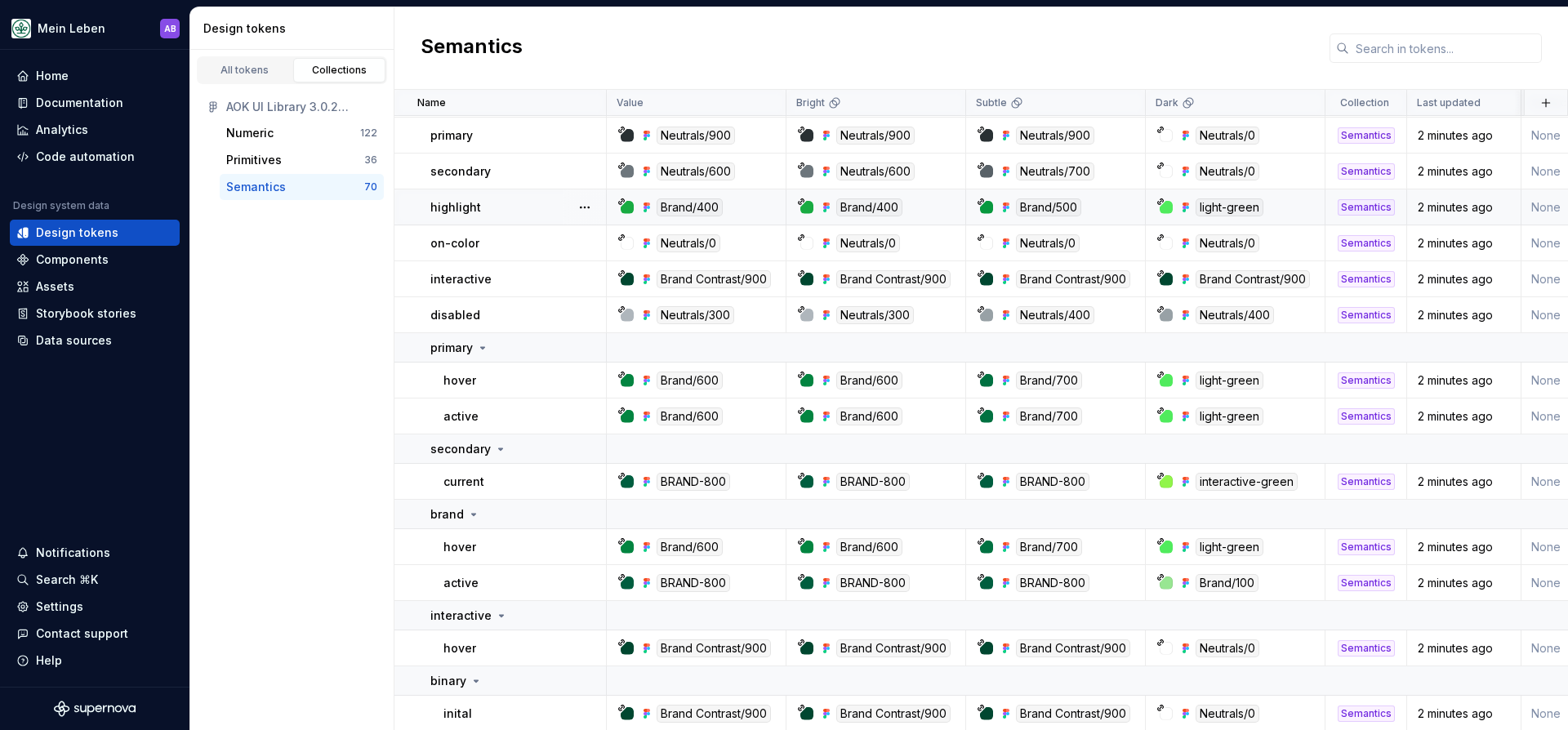
scroll to position [196, 0]
click at [251, 71] on div "All tokens" at bounding box center [245, 70] width 82 height 13
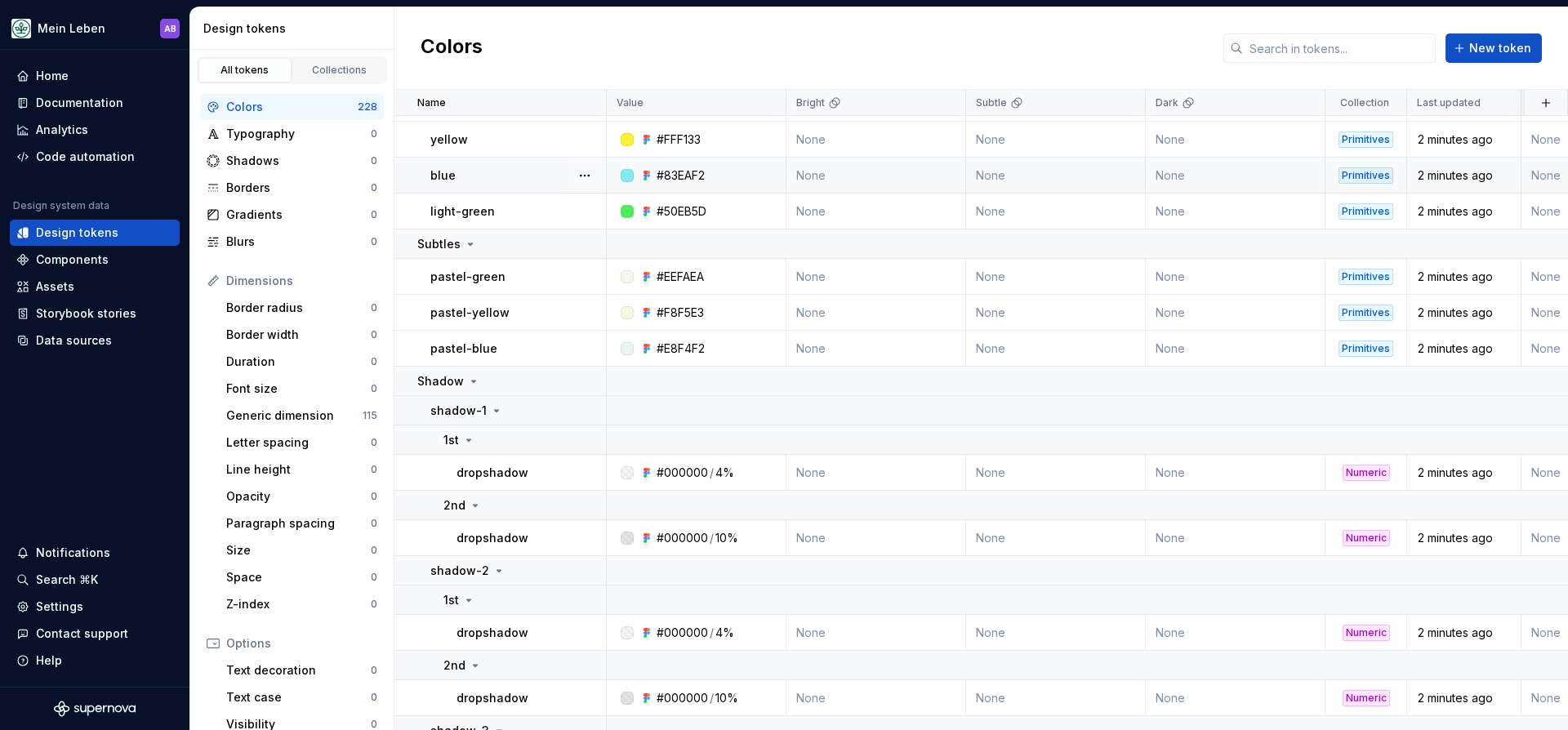
scroll to position [199, 0]
click at [281, 408] on div "Generic dimension" at bounding box center [295, 416] width 137 height 16
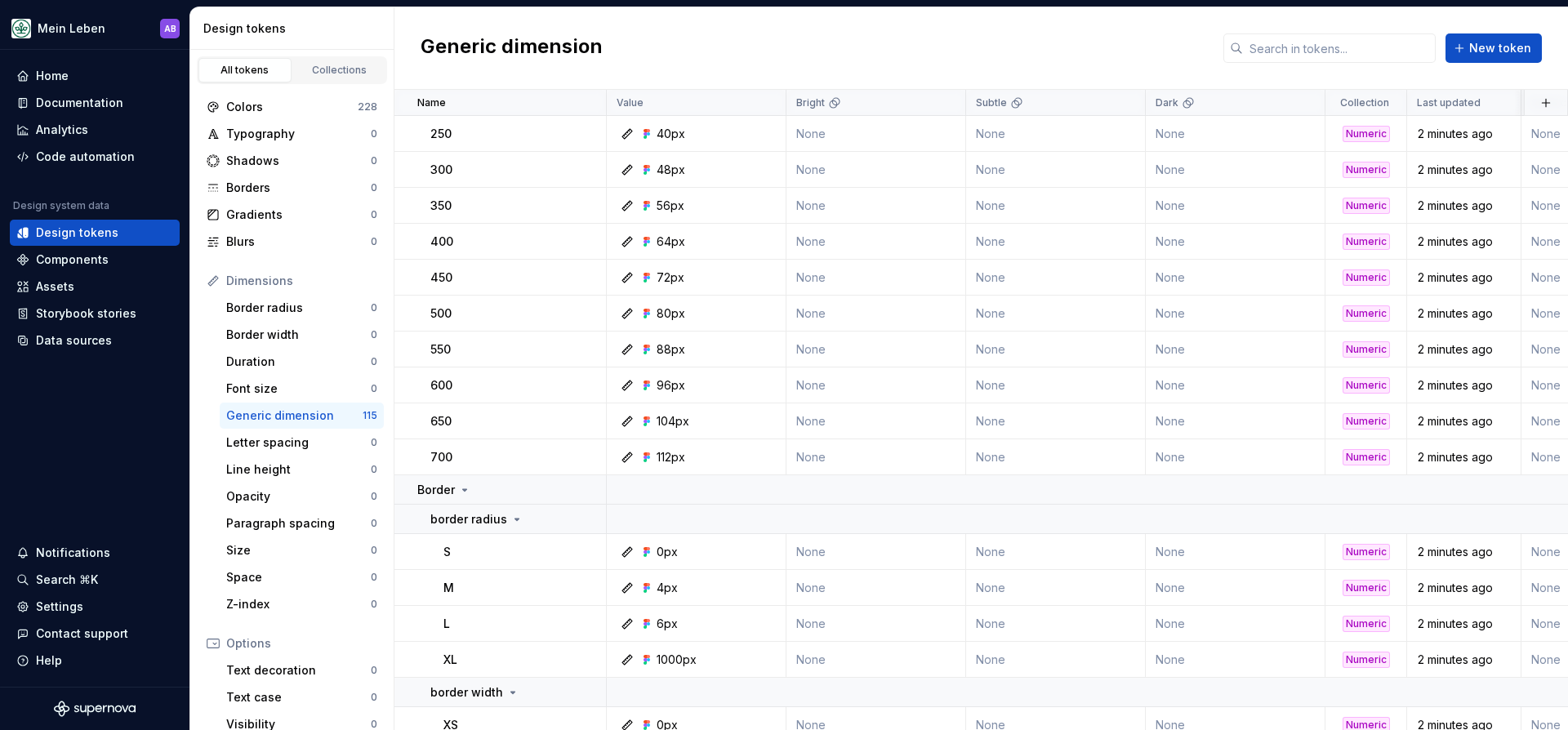
scroll to position [4312, 0]
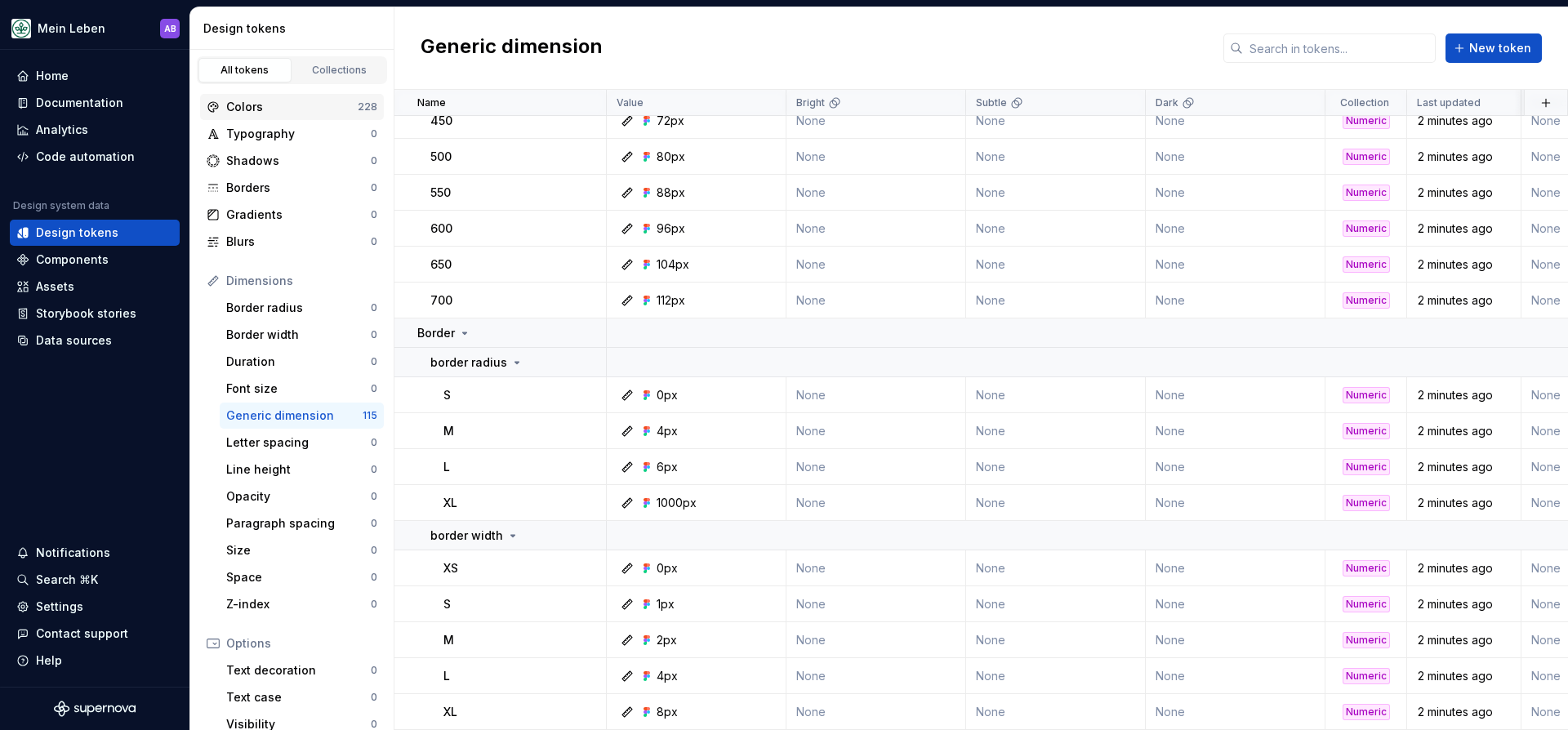
click at [279, 105] on div "Colors" at bounding box center [293, 107] width 132 height 16
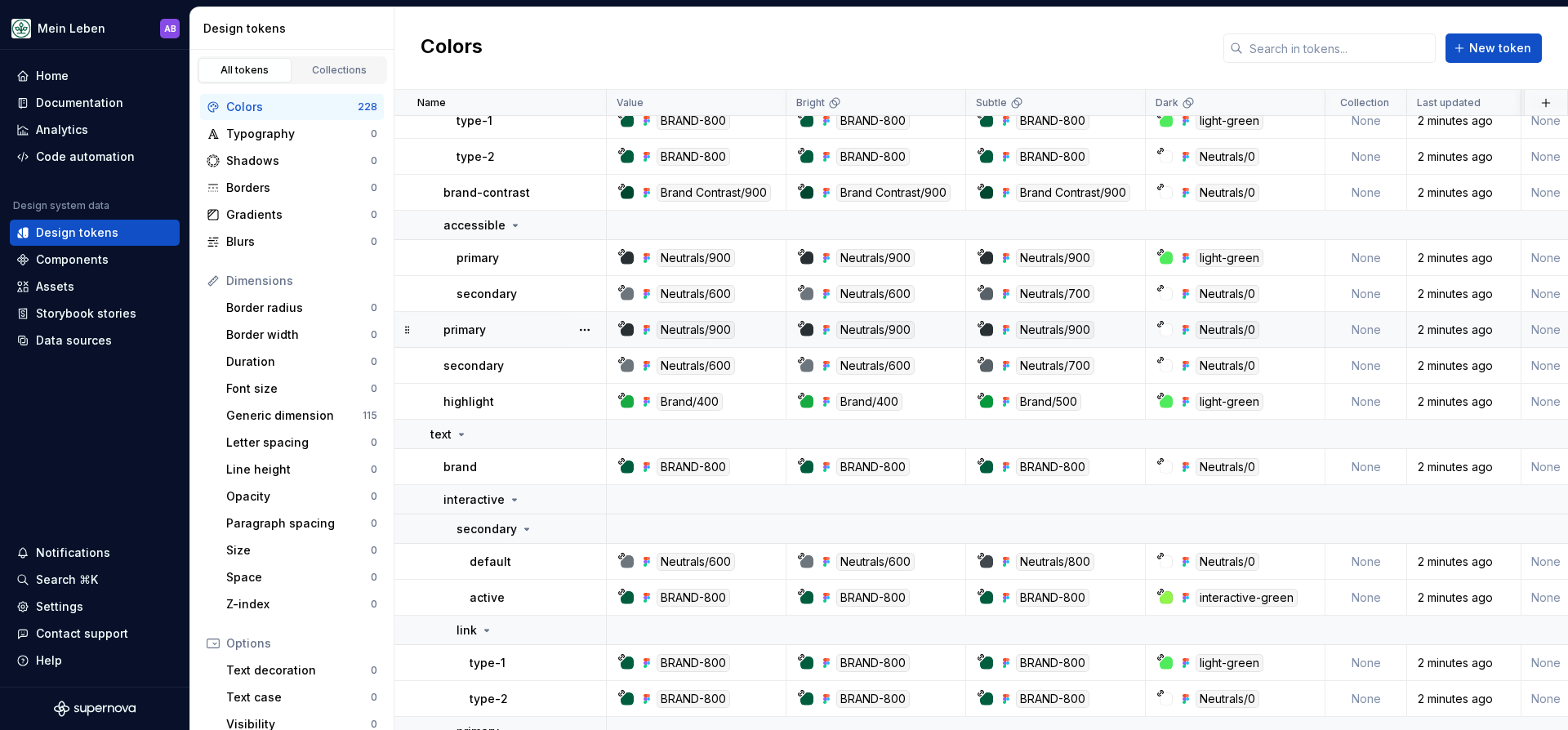
scroll to position [3254, 0]
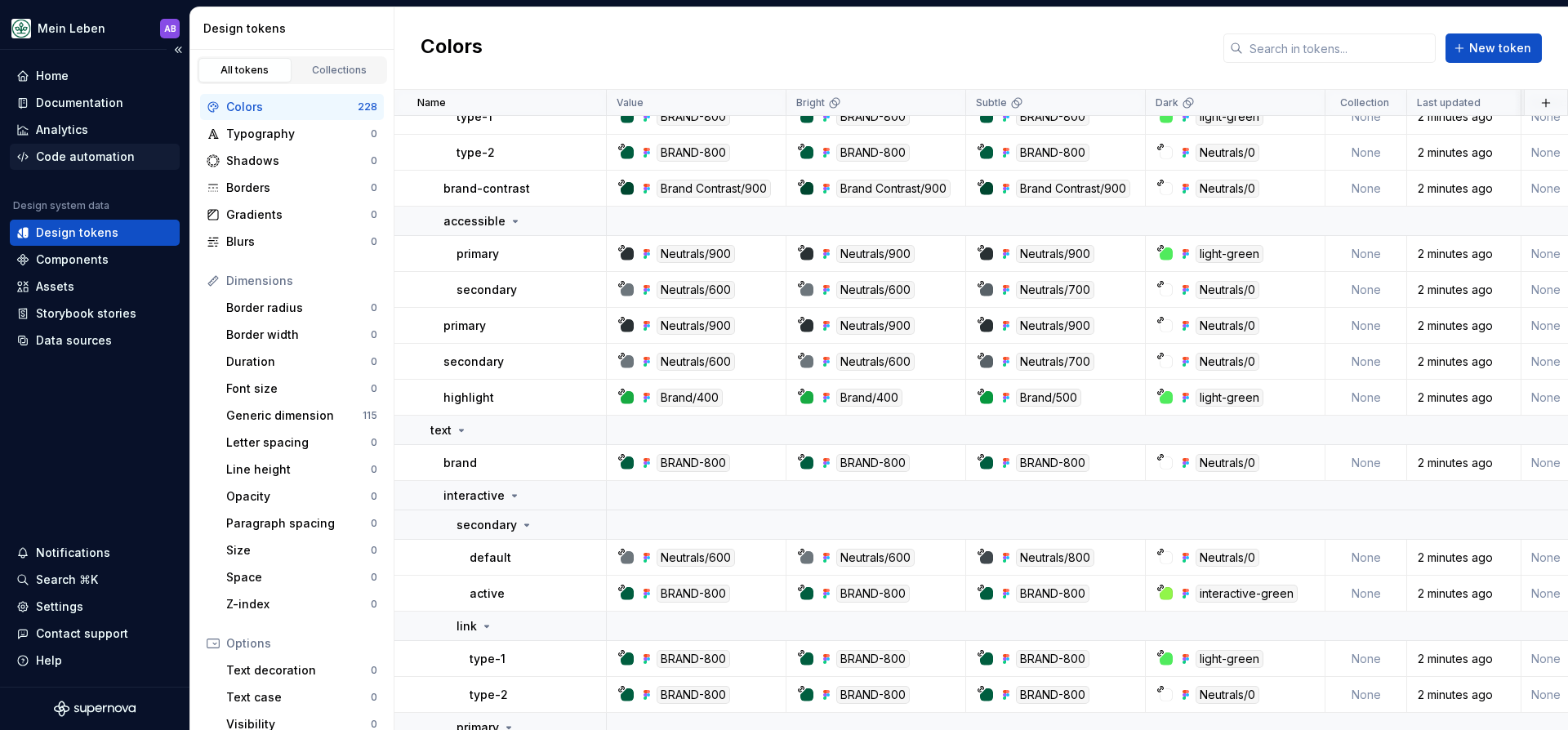
click at [65, 157] on div "Code automation" at bounding box center [86, 157] width 99 height 16
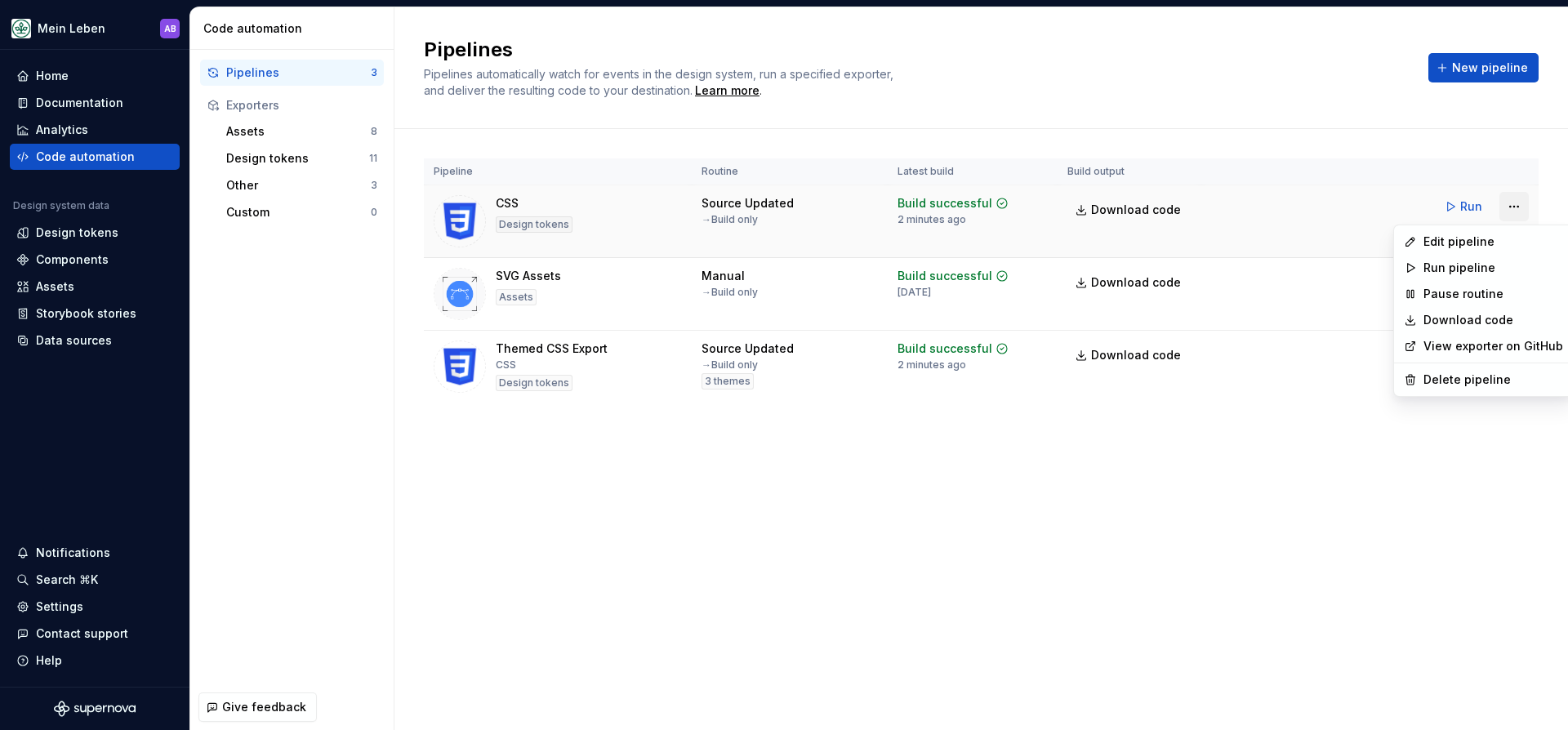
click at [1513, 201] on html "Mein Leben AB Home Documentation Analytics Code automation Design system data D…" at bounding box center [784, 365] width 1568 height 730
click at [1470, 242] on div "Edit pipeline" at bounding box center [1492, 241] width 139 height 16
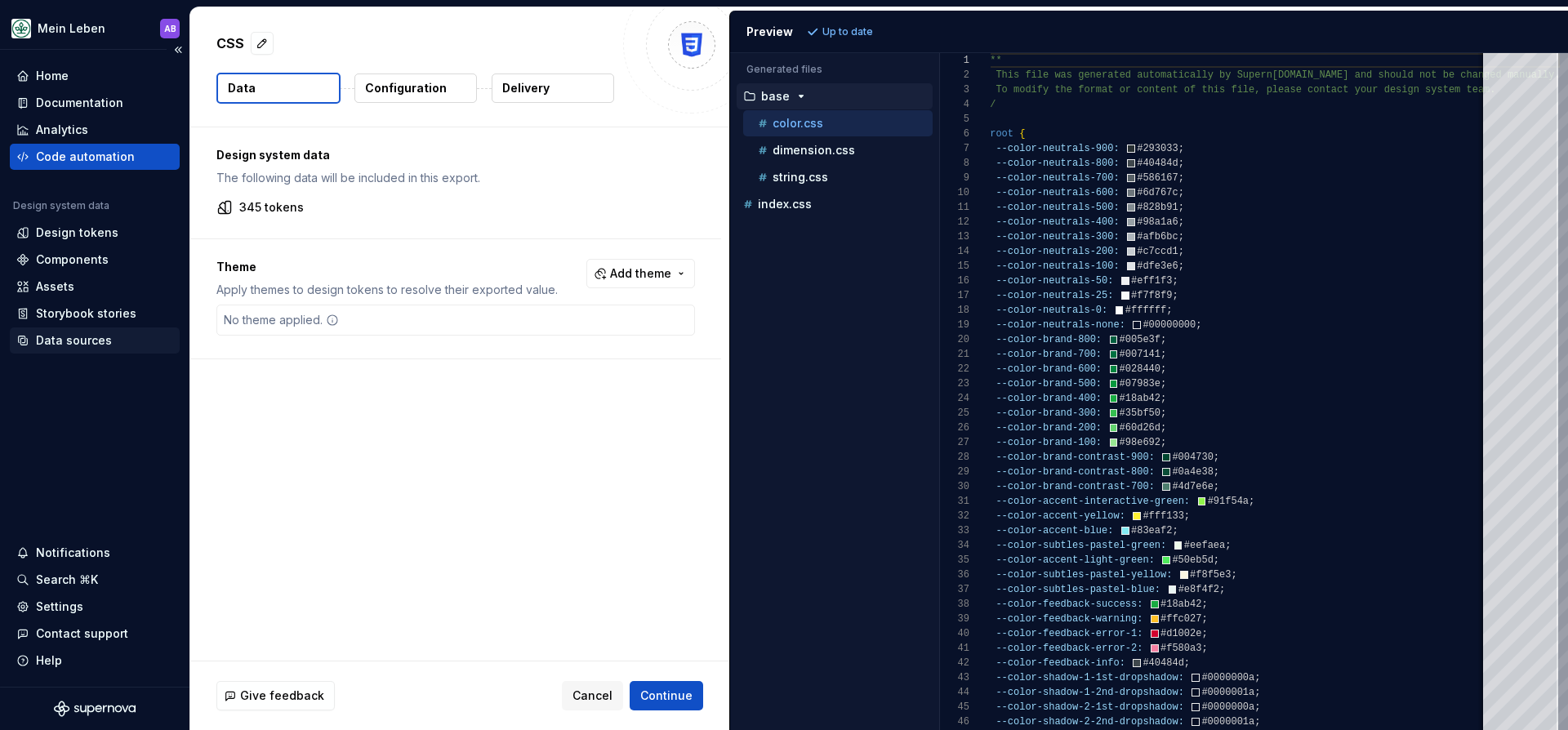
click at [74, 335] on div "Data sources" at bounding box center [74, 340] width 76 height 16
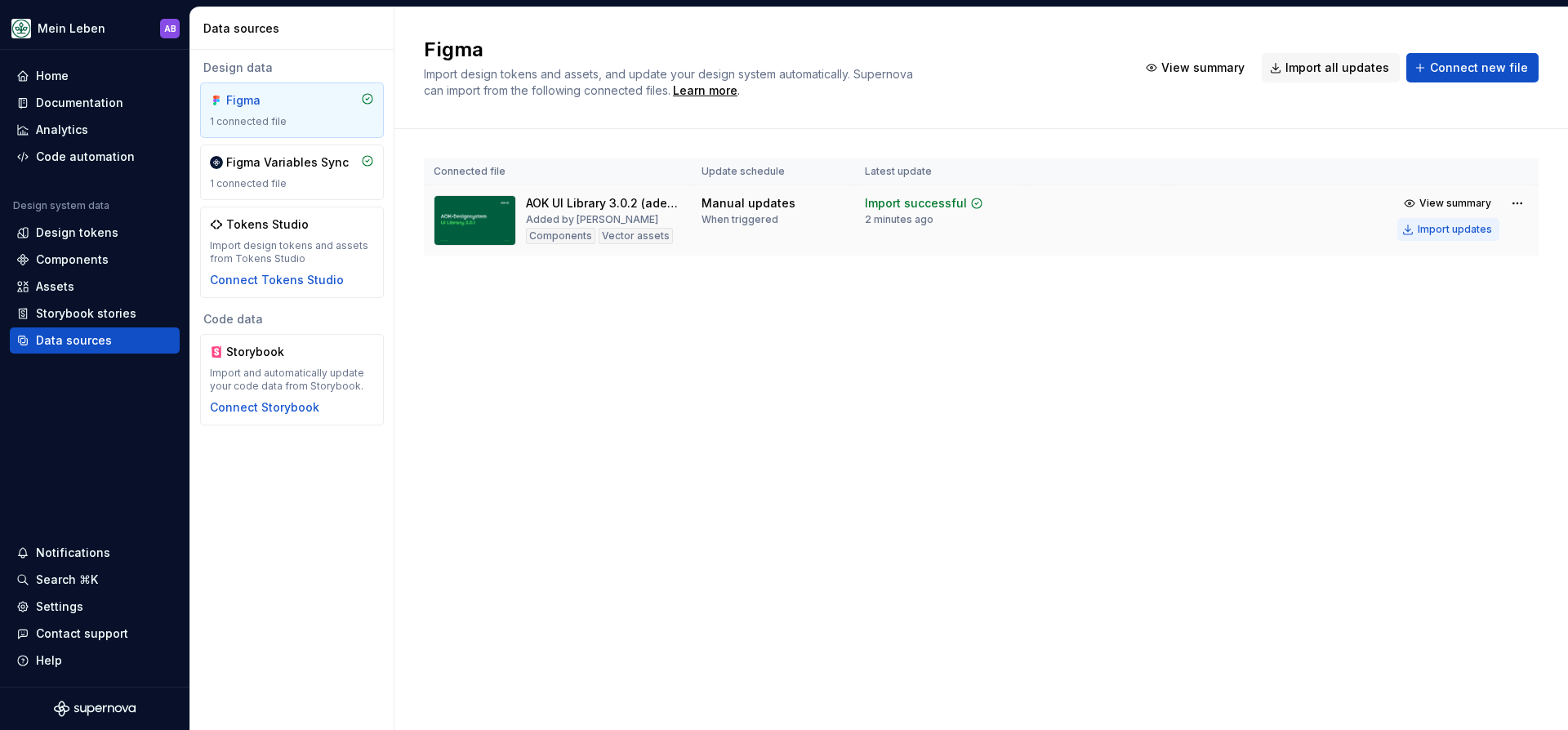
drag, startPoint x: 1474, startPoint y: 227, endPoint x: 1444, endPoint y: 234, distance: 30.8
click at [1473, 227] on div "Import updates" at bounding box center [1454, 230] width 74 height 13
